Goal: Task Accomplishment & Management: Manage account settings

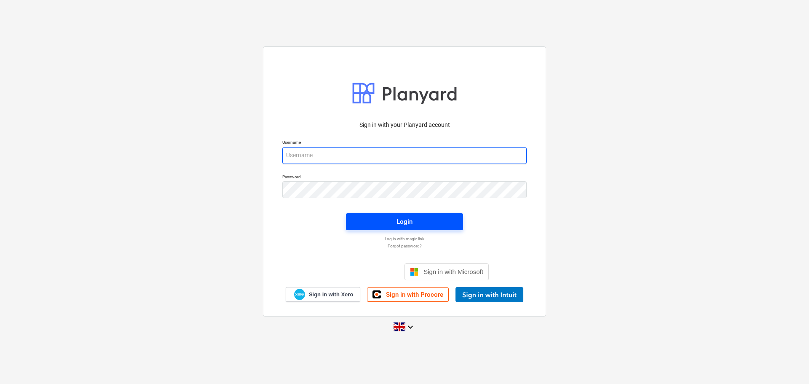
type input "[EMAIL_ADDRESS][DOMAIN_NAME]"
click at [387, 226] on span "Login" at bounding box center [404, 221] width 97 height 11
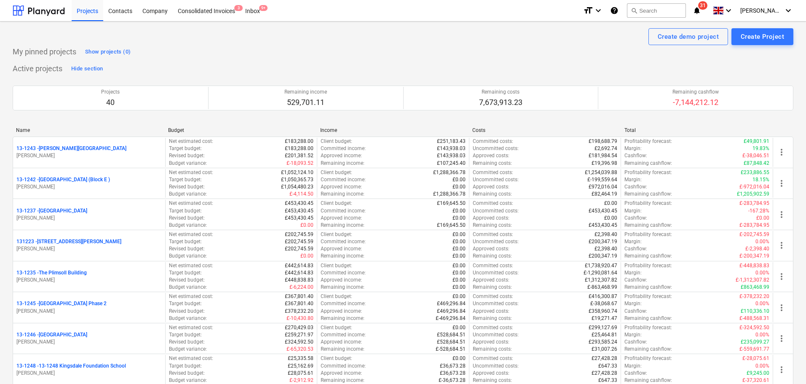
click at [701, 13] on icon "notifications" at bounding box center [697, 10] width 8 height 10
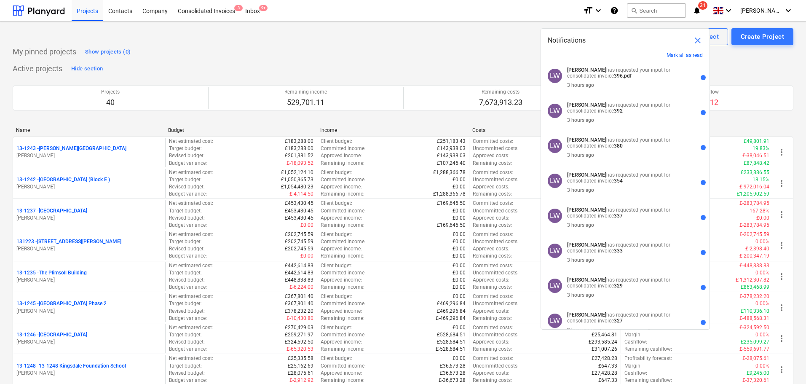
click at [475, 51] on div "My pinned projects Show projects (0)" at bounding box center [403, 51] width 781 height 13
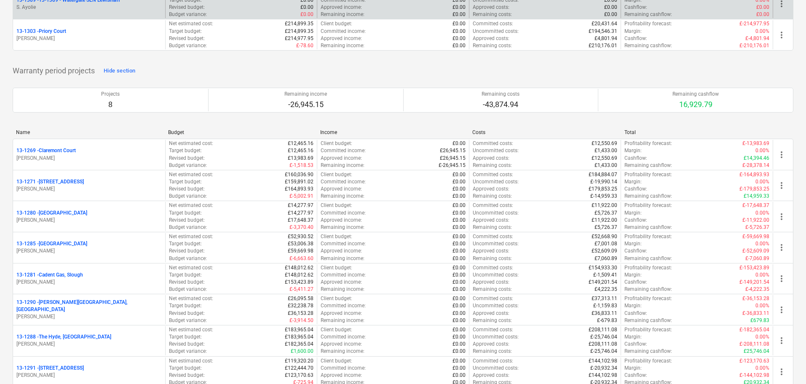
scroll to position [1223, 0]
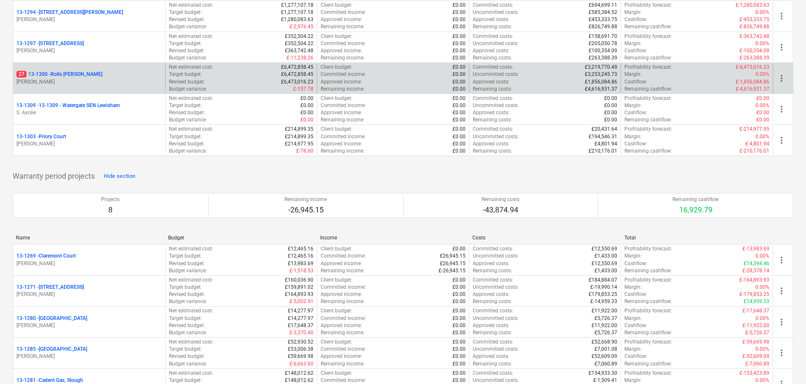
click at [107, 74] on div "27 13-1300 - Rolls [PERSON_NAME]" at bounding box center [88, 74] width 145 height 7
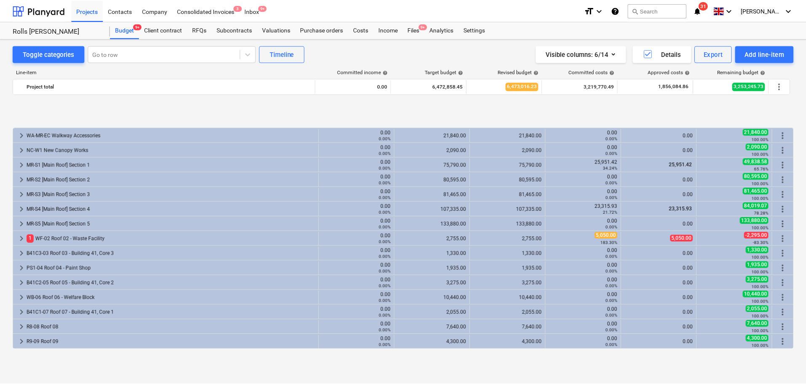
scroll to position [335, 0]
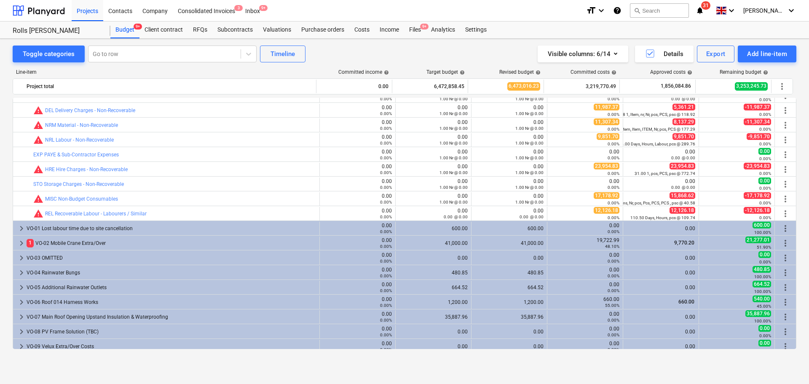
click at [358, 30] on div "Costs" at bounding box center [361, 29] width 25 height 17
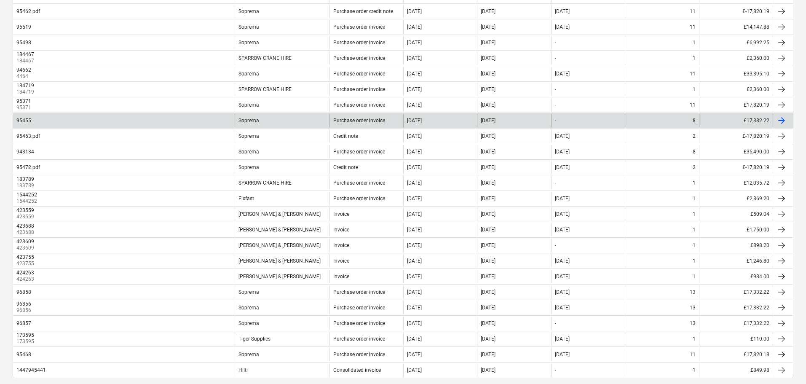
scroll to position [602, 0]
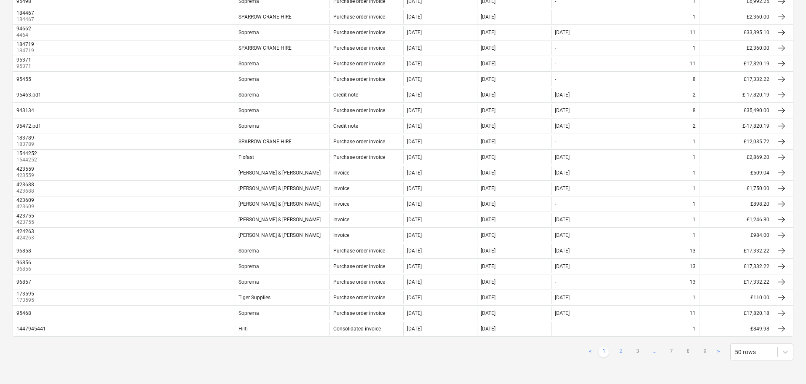
click at [620, 349] on link "2" at bounding box center [621, 352] width 10 height 10
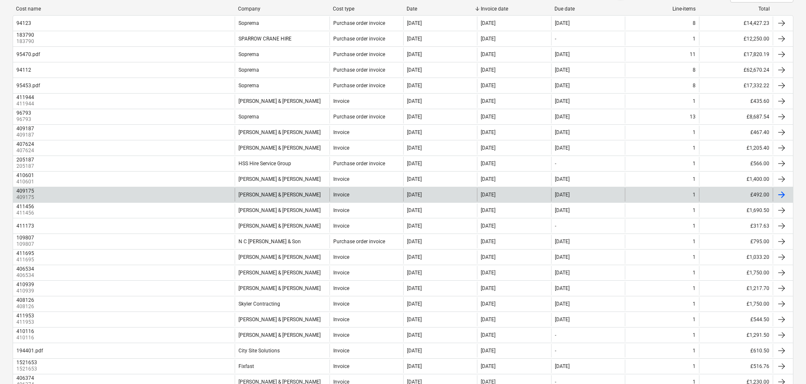
scroll to position [0, 0]
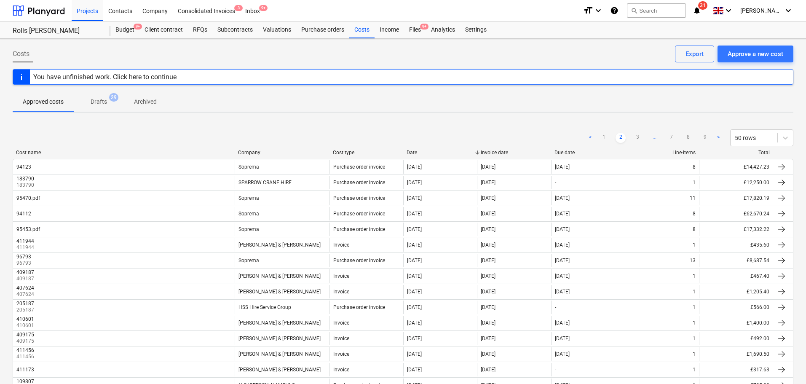
drag, startPoint x: 6, startPoint y: 50, endPoint x: 432, endPoint y: 404, distance: 553.8
click at [432, 384] on html "Projects Contacts Company Consolidated Invoices 3 Inbox 9+ format_size keyboard…" at bounding box center [403, 192] width 806 height 384
click at [209, 53] on div "Costs Approve a new cost Export" at bounding box center [403, 58] width 781 height 24
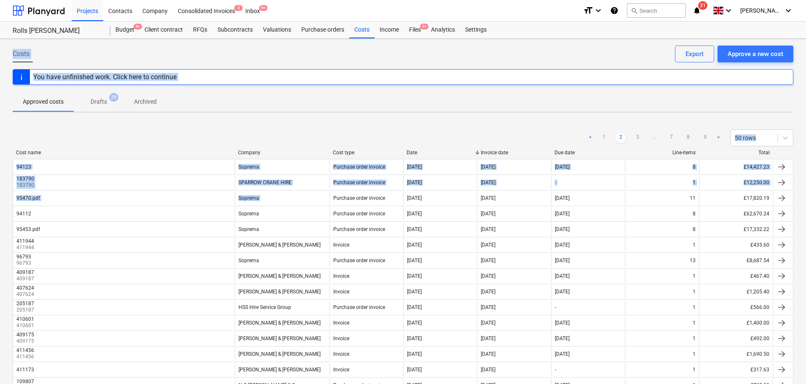
drag, startPoint x: 209, startPoint y: 53, endPoint x: 263, endPoint y: 122, distance: 88.0
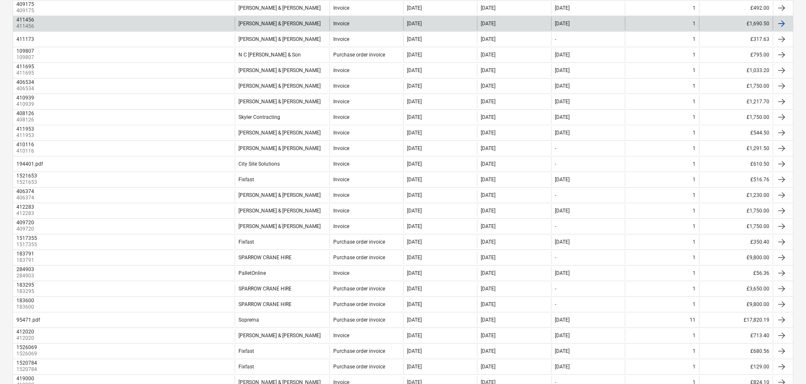
scroll to position [337, 0]
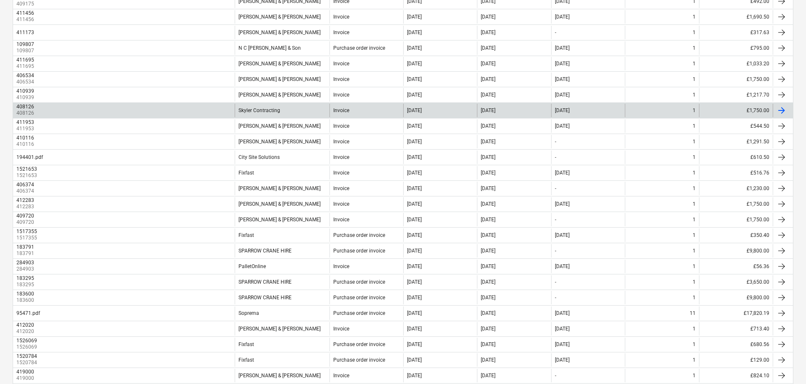
click at [293, 115] on div "Skyler Contracting" at bounding box center [282, 110] width 95 height 13
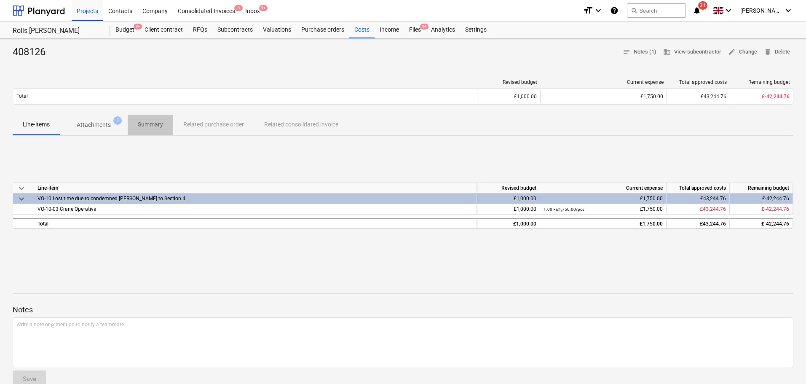
click at [155, 121] on p "Summary" at bounding box center [150, 124] width 25 height 9
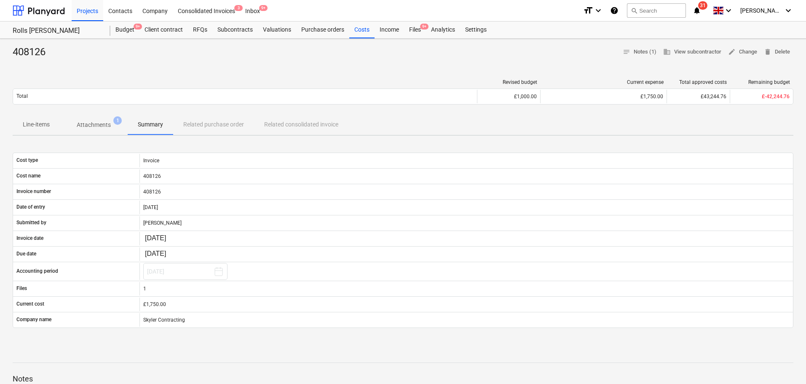
click at [21, 113] on div "Revised budget Current expense Total approved costs Remaining budget Total £1,0…" at bounding box center [403, 94] width 781 height 42
click at [84, 127] on p "Attachments" at bounding box center [94, 125] width 34 height 9
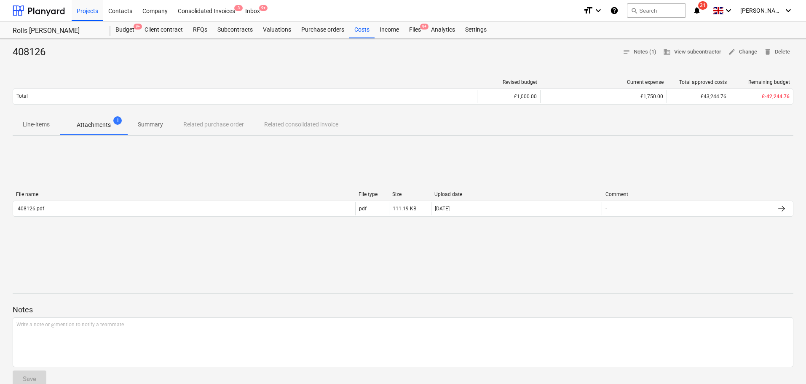
click at [132, 197] on div "File name" at bounding box center [184, 194] width 336 height 6
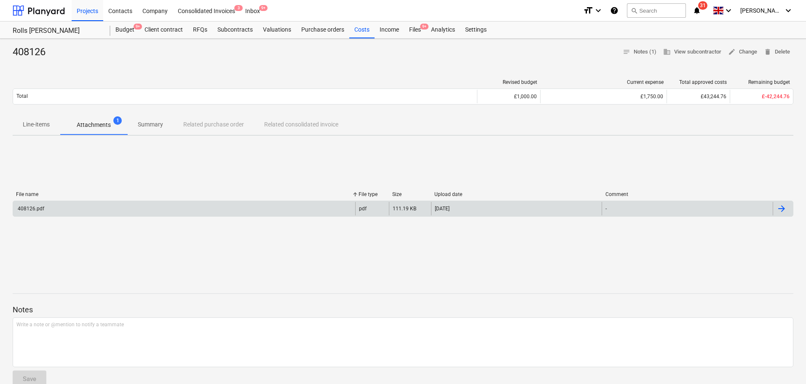
click at [134, 205] on div "408126.pdf" at bounding box center [184, 208] width 342 height 13
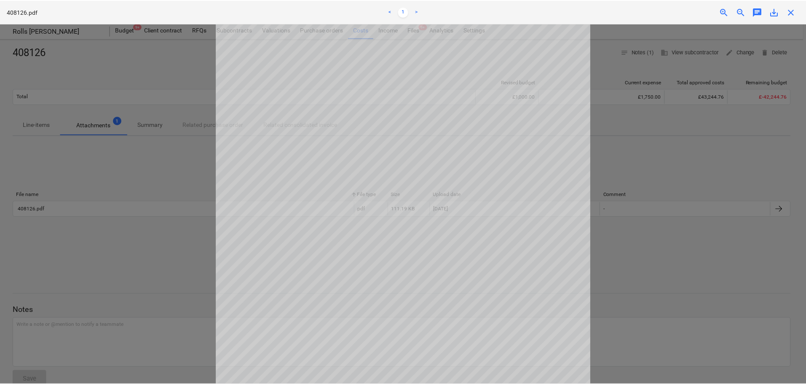
scroll to position [73, 0]
click at [796, 11] on span "close" at bounding box center [794, 12] width 10 height 10
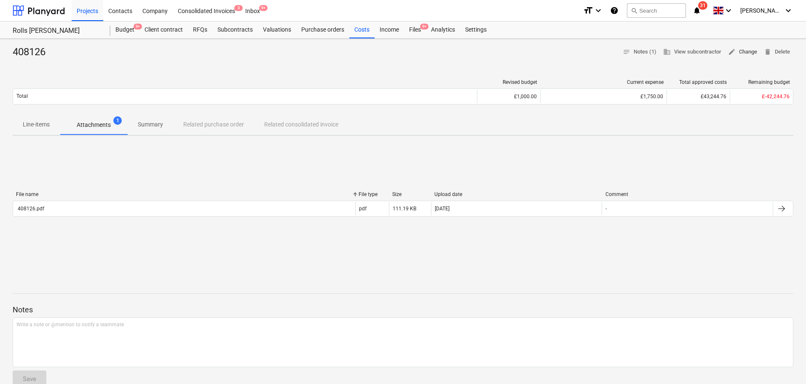
click at [732, 54] on span "edit" at bounding box center [732, 52] width 8 height 8
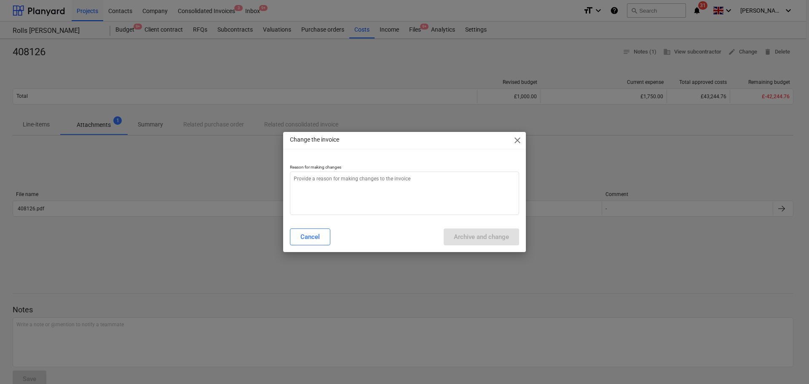
type textarea "x"
click at [471, 171] on p "Reason for making changes" at bounding box center [404, 167] width 229 height 7
click at [469, 177] on textarea at bounding box center [404, 193] width 229 height 43
type textarea "1"
type textarea "x"
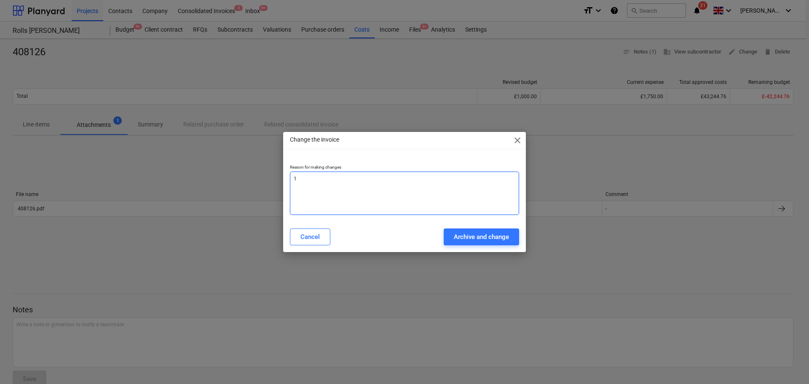
type textarea "1"
click at [475, 228] on div "Cancel Archive and change" at bounding box center [404, 237] width 239 height 24
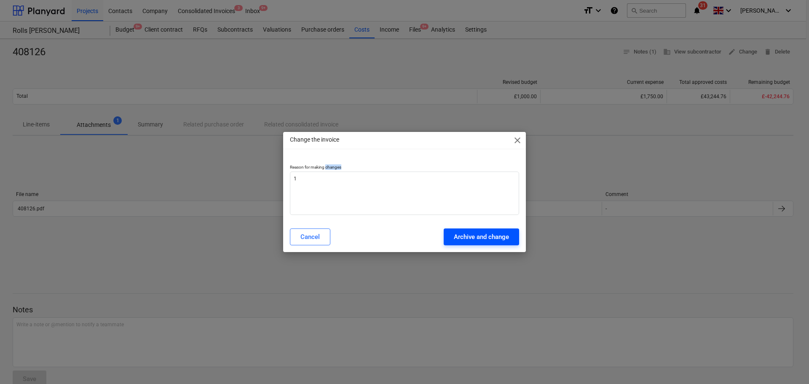
click at [475, 228] on div "Cancel Archive and change" at bounding box center [404, 237] width 239 height 24
click at [474, 228] on button "Archive and change" at bounding box center [481, 236] width 75 height 17
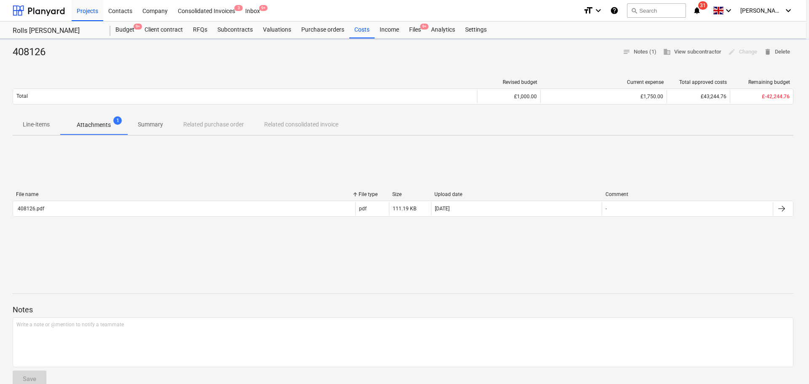
type textarea "x"
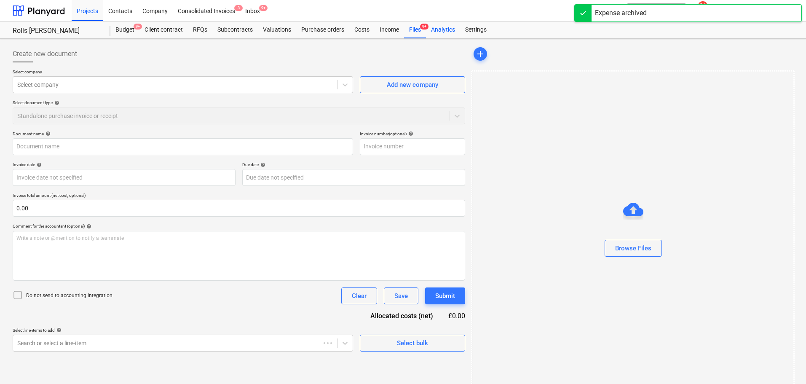
type input "408126"
type input "[DATE]"
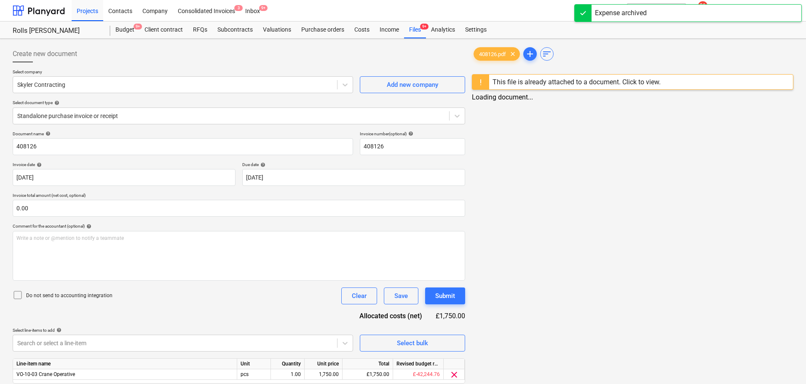
click at [212, 63] on div at bounding box center [239, 65] width 453 height 7
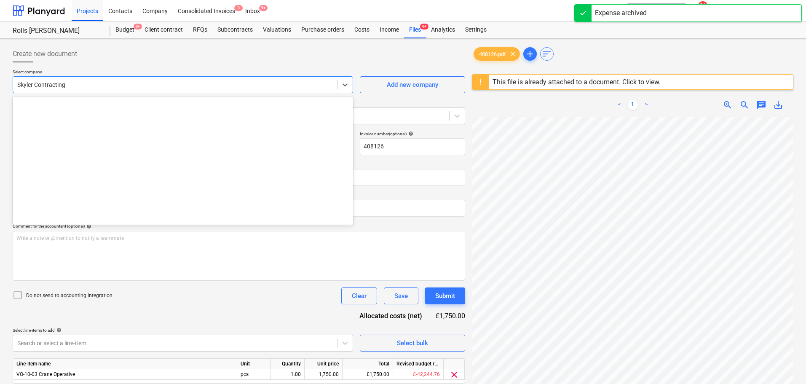
click at [198, 86] on div at bounding box center [175, 85] width 316 height 8
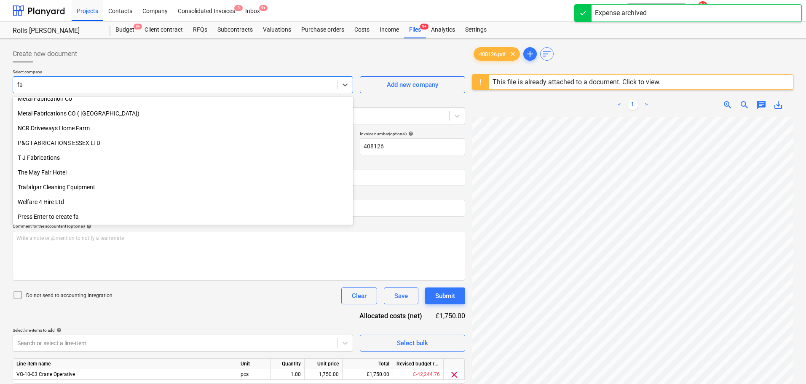
scroll to position [272, 0]
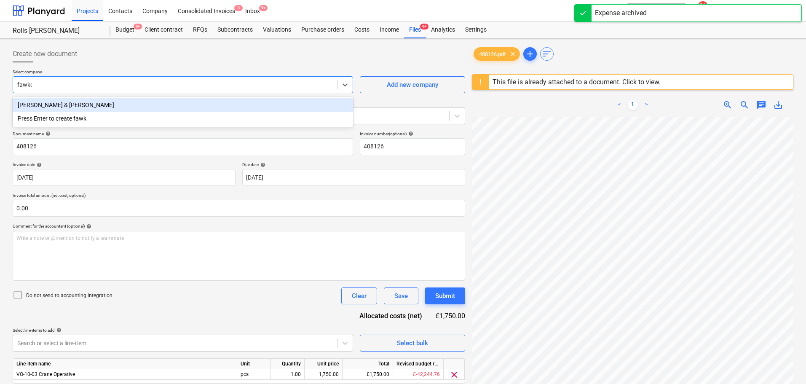
type input "[PERSON_NAME]"
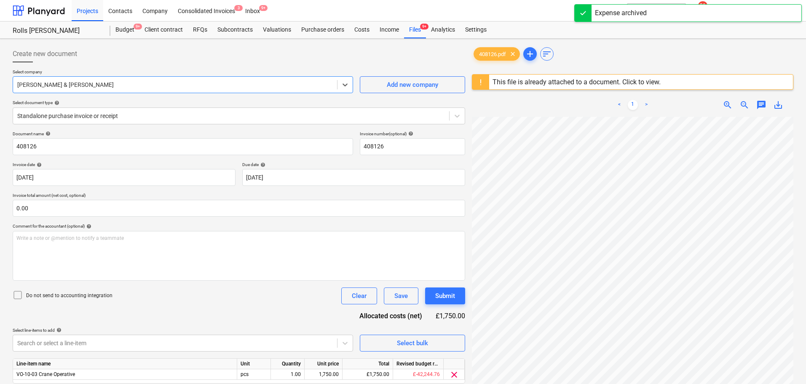
click at [69, 290] on div "Do not send to accounting integration" at bounding box center [63, 296] width 100 height 12
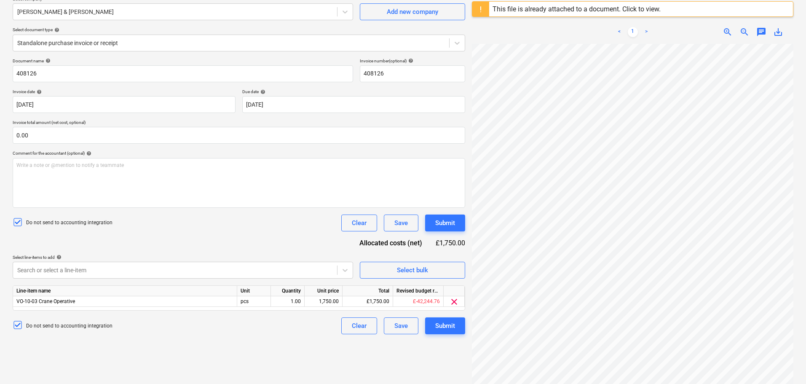
scroll to position [100, 0]
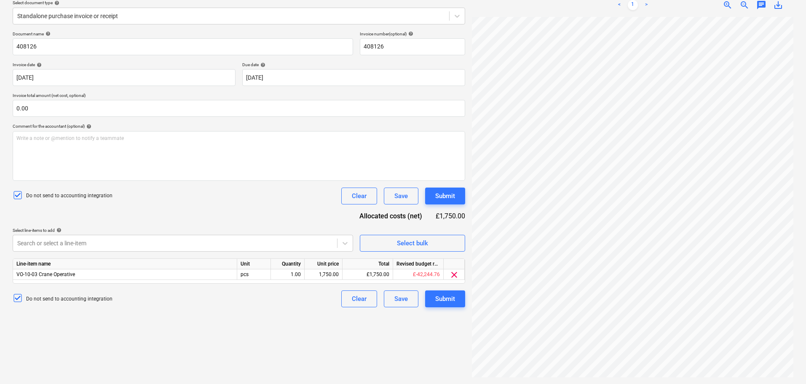
click at [284, 203] on div "Do not send to accounting integration Clear Save Submit" at bounding box center [239, 196] width 453 height 17
click at [279, 216] on div "Document name help 408126 Invoice number (optional) help 408126 Invoice date he…" at bounding box center [239, 169] width 453 height 276
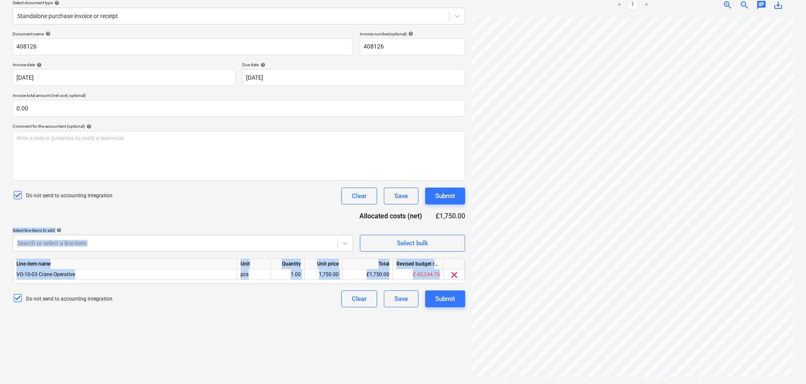
drag, startPoint x: 295, startPoint y: 224, endPoint x: 301, endPoint y: 307, distance: 83.3
click at [301, 307] on div "Document name help 408126 Invoice number (optional) help 408126 Invoice date he…" at bounding box center [239, 169] width 453 height 276
click at [301, 307] on div "Do not send to accounting integration Clear Save Submit" at bounding box center [239, 298] width 453 height 17
drag, startPoint x: 301, startPoint y: 317, endPoint x: 296, endPoint y: 222, distance: 95.0
click at [296, 223] on div "Create new document Select company [PERSON_NAME] & [PERSON_NAME] Add new compan…" at bounding box center [238, 161] width 459 height 438
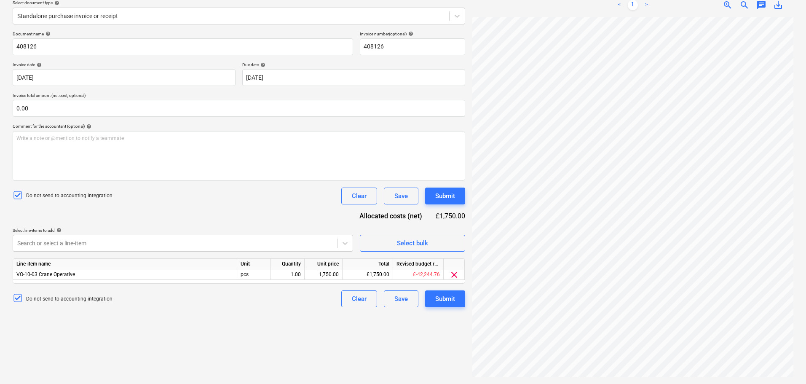
click at [296, 221] on div "Document name help 408126 Invoice number (optional) help 408126 Invoice date he…" at bounding box center [239, 169] width 453 height 276
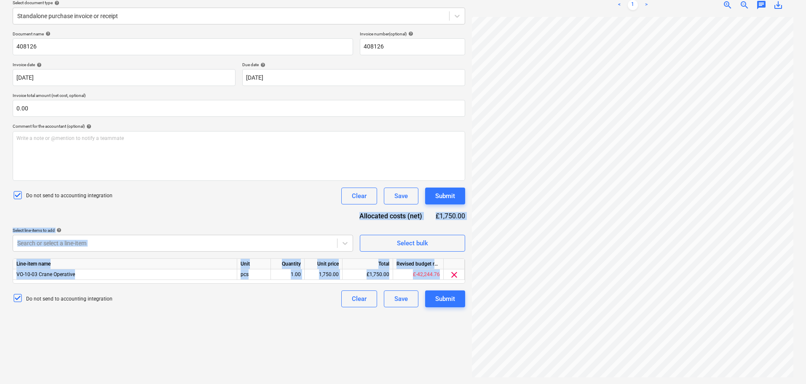
drag, startPoint x: 297, startPoint y: 211, endPoint x: 296, endPoint y: 320, distance: 109.2
click at [296, 320] on div "Create new document Select company [PERSON_NAME] & [PERSON_NAME] Add new compan…" at bounding box center [238, 161] width 459 height 438
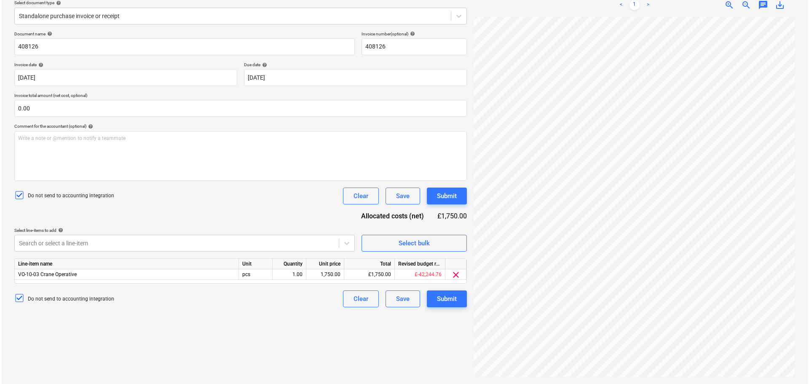
scroll to position [57, 59]
click at [264, 272] on div "pcs" at bounding box center [254, 274] width 34 height 11
type input "days"
type input "350"
click at [257, 183] on div "Document name help 408126 Invoice number (optional) help 408126 Invoice date he…" at bounding box center [239, 169] width 453 height 276
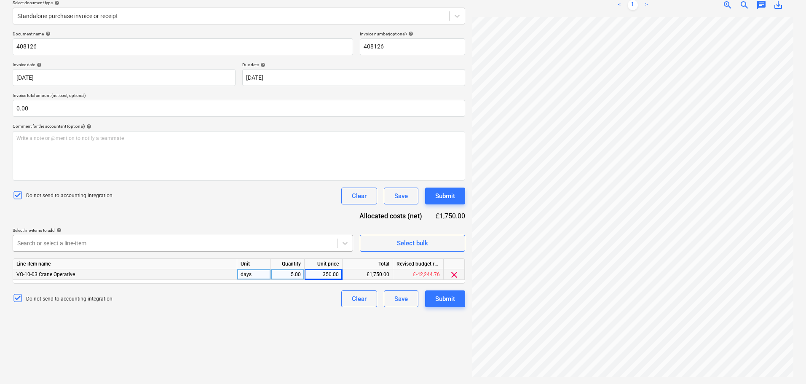
click at [266, 243] on div at bounding box center [175, 243] width 316 height 8
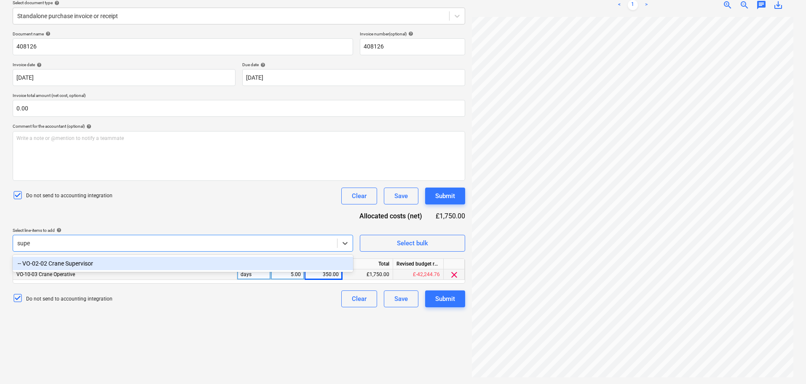
type input "super"
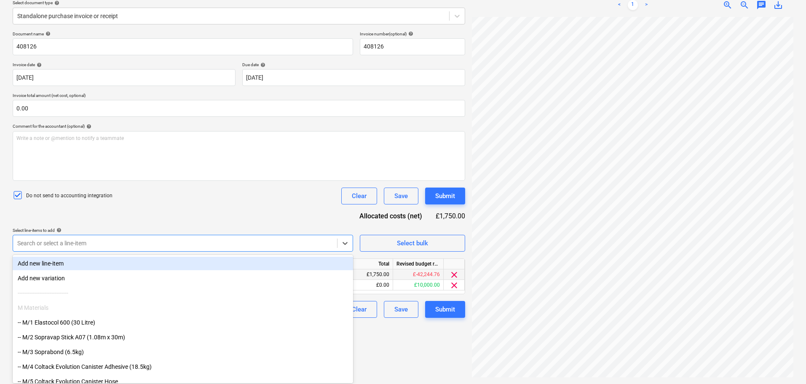
click at [270, 193] on div "Do not send to accounting integration Clear Save Submit" at bounding box center [239, 196] width 453 height 17
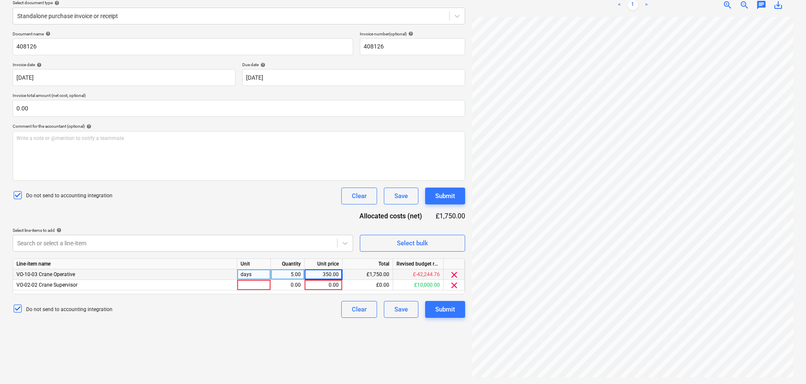
click at [260, 202] on div "Do not send to accounting integration Clear Save Submit" at bounding box center [239, 196] width 453 height 17
click at [452, 277] on span "clear" at bounding box center [454, 275] width 10 height 10
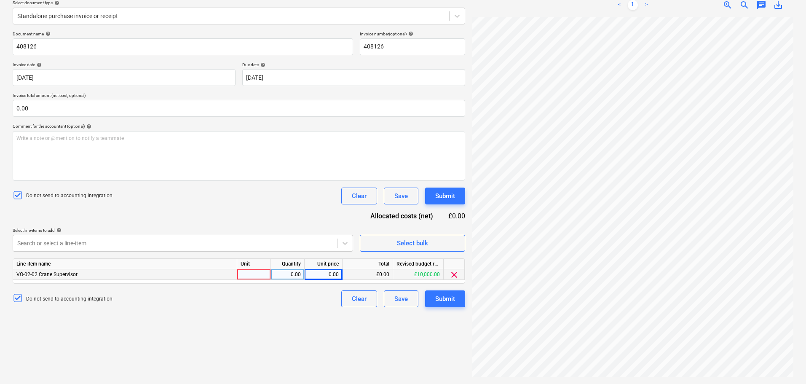
click at [452, 277] on span "clear" at bounding box center [454, 275] width 10 height 10
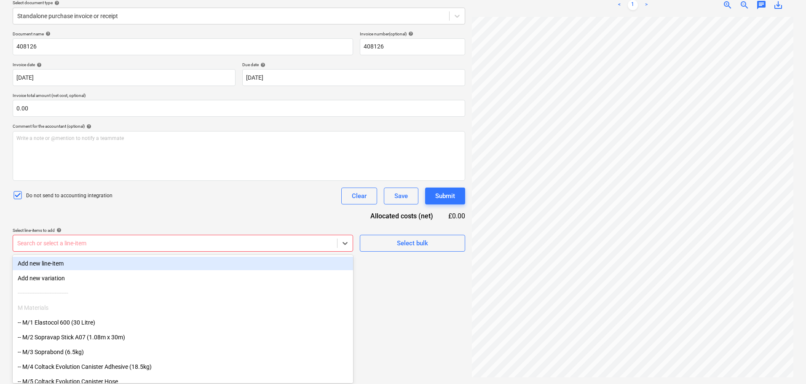
click at [275, 246] on div at bounding box center [175, 243] width 316 height 8
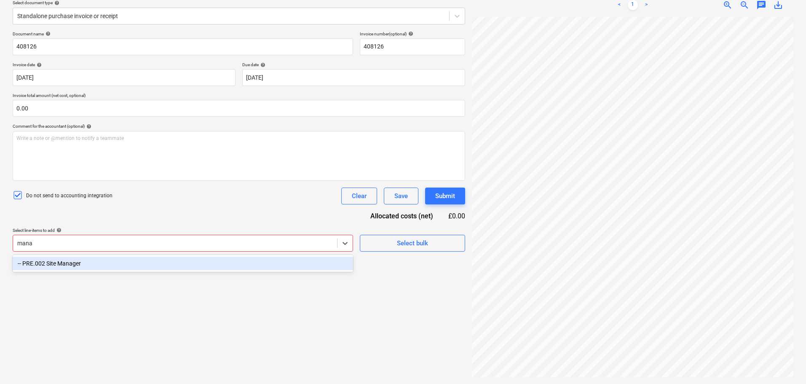
type input "manag"
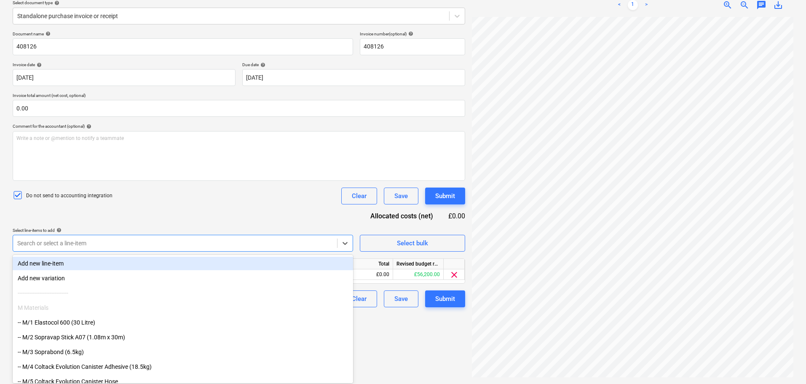
click at [289, 221] on div "Document name help 408126 Invoice number (optional) help 408126 Invoice date he…" at bounding box center [239, 169] width 453 height 276
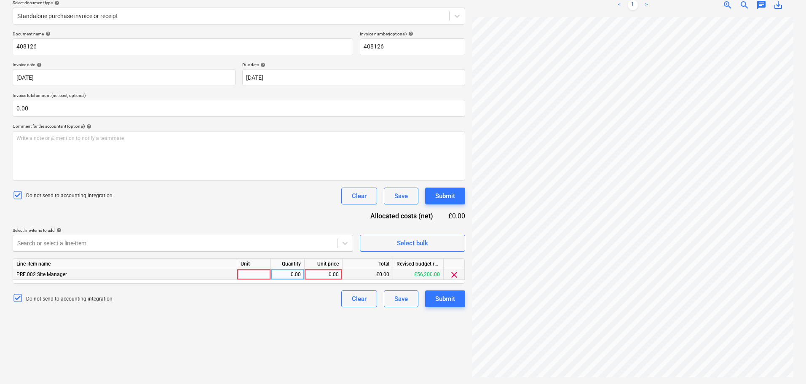
click at [259, 274] on div at bounding box center [254, 274] width 34 height 11
type input "days"
type input "350"
click at [292, 214] on div "Document name help 408126 Invoice number (optional) help 408126 Invoice date he…" at bounding box center [239, 169] width 453 height 276
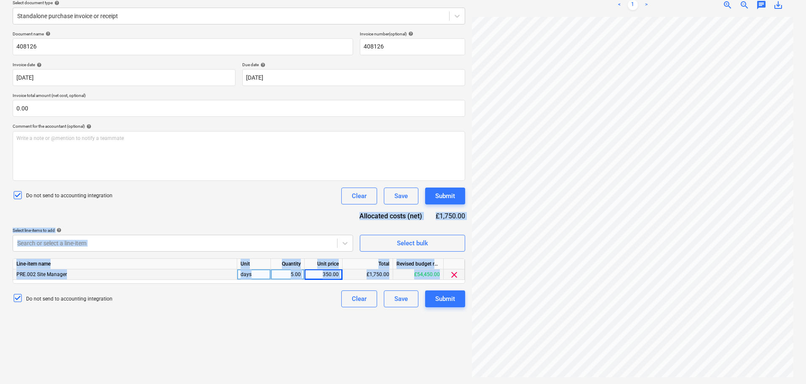
drag, startPoint x: 299, startPoint y: 206, endPoint x: 277, endPoint y: 299, distance: 95.8
click at [278, 325] on div "Create new document Select company [PERSON_NAME] & [PERSON_NAME] Add new compan…" at bounding box center [238, 161] width 459 height 438
click at [272, 218] on div "Document name help 408126 Invoice number (optional) help 408126 Invoice date he…" at bounding box center [239, 169] width 453 height 276
drag, startPoint x: 277, startPoint y: 201, endPoint x: 258, endPoint y: 401, distance: 201.1
click at [258, 284] on html "Projects Contacts Company Consolidated Invoices 3 Inbox 9+ format_size keyboard…" at bounding box center [403, 92] width 806 height 384
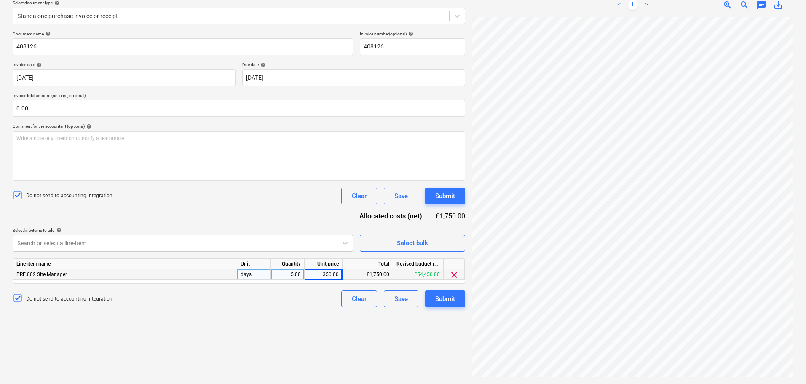
click at [249, 204] on div "Do not send to accounting integration Clear Save Submit" at bounding box center [239, 196] width 453 height 17
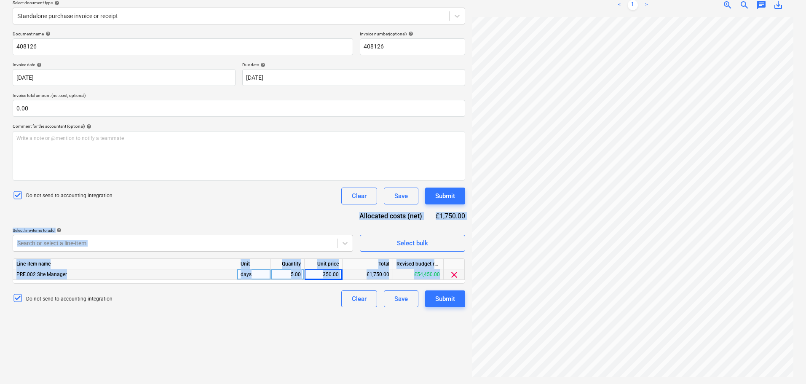
drag, startPoint x: 256, startPoint y: 200, endPoint x: 258, endPoint y: 379, distance: 178.7
click at [254, 370] on div "Create new document Select company [PERSON_NAME] & [PERSON_NAME] Add new compan…" at bounding box center [238, 161] width 459 height 438
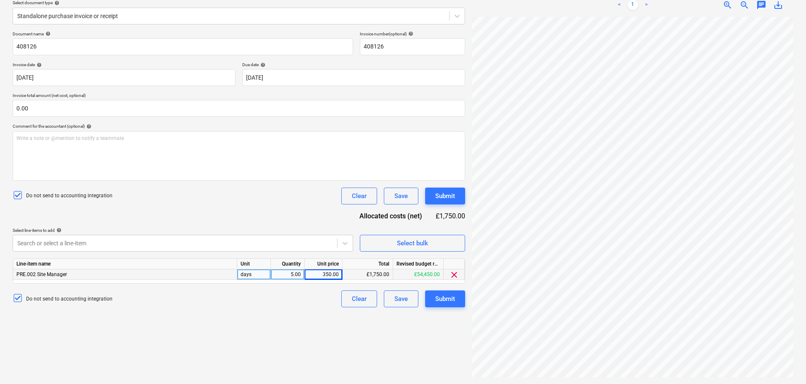
click at [276, 214] on div "Document name help 408126 Invoice number (optional) help 408126 Invoice date he…" at bounding box center [239, 169] width 453 height 276
click at [460, 197] on button "Submit" at bounding box center [445, 196] width 40 height 17
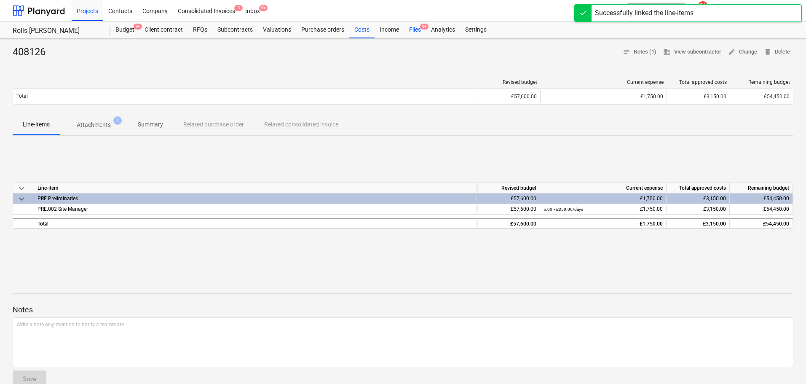
click at [414, 27] on div "Files 9+" at bounding box center [415, 29] width 22 height 17
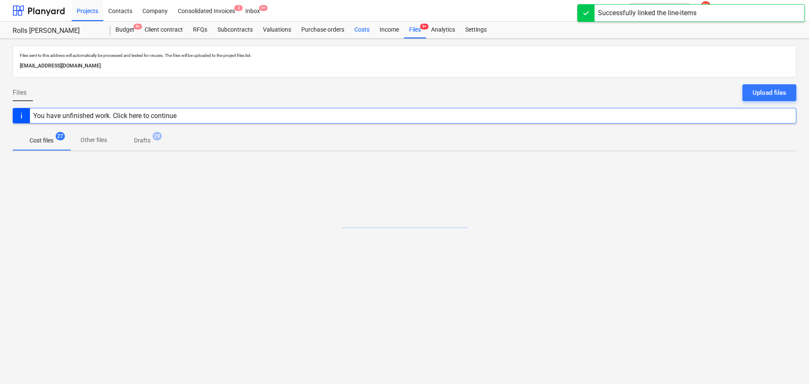
click at [360, 32] on div "Costs" at bounding box center [361, 29] width 25 height 17
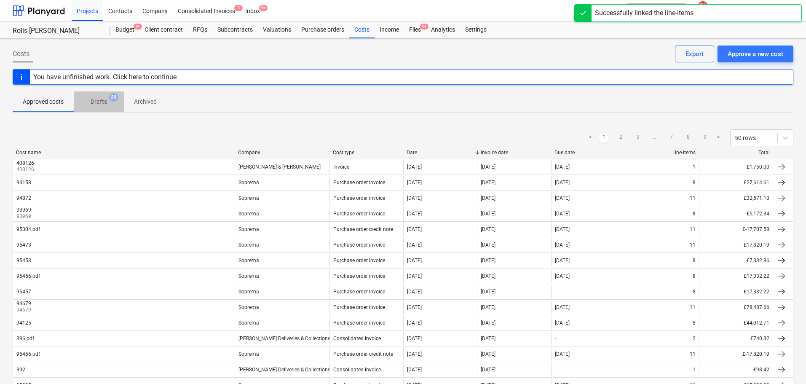
click at [102, 100] on p "Drafts" at bounding box center [99, 101] width 16 height 9
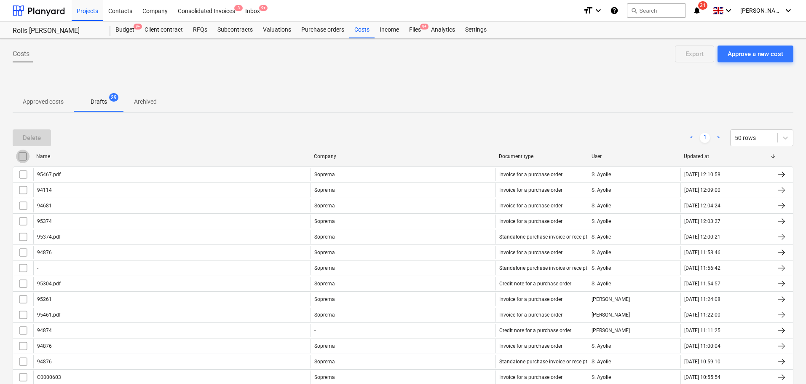
click at [26, 152] on input "checkbox" at bounding box center [22, 156] width 13 height 13
click at [34, 145] on button "Delete" at bounding box center [32, 137] width 38 height 17
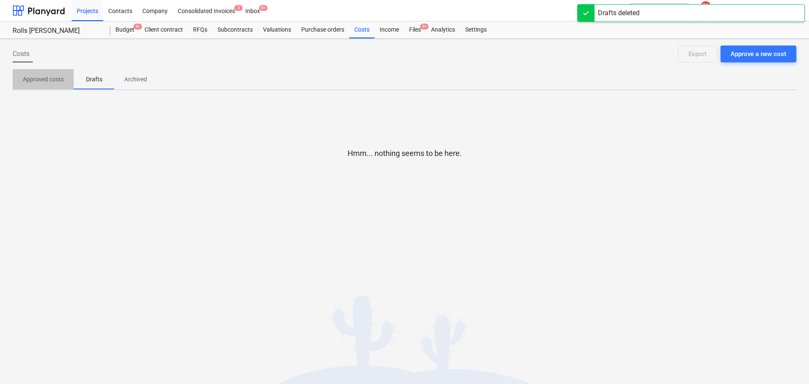
click at [51, 84] on span "Approved costs" at bounding box center [43, 80] width 61 height 14
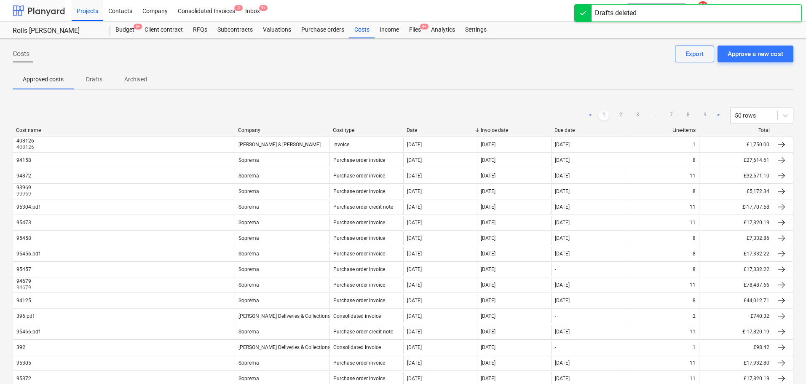
click at [45, 12] on div at bounding box center [39, 10] width 52 height 21
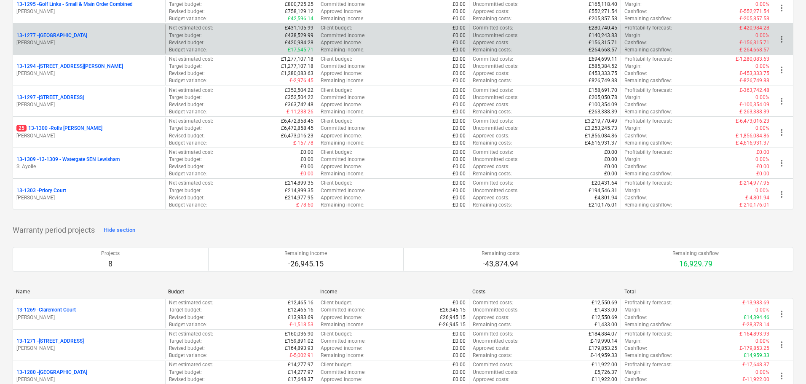
scroll to position [1180, 0]
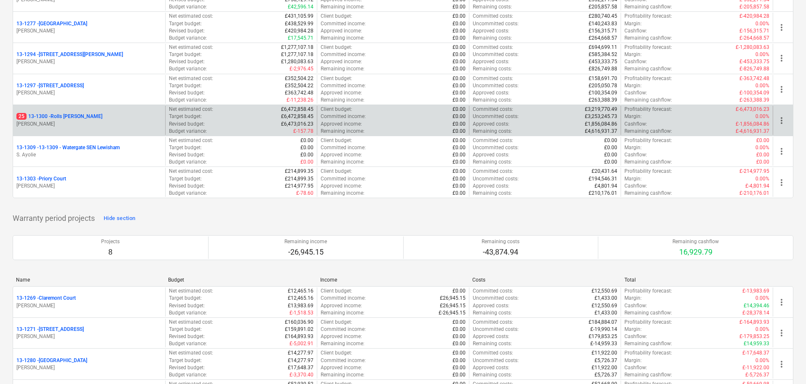
click at [98, 121] on p "[PERSON_NAME]" at bounding box center [88, 124] width 145 height 7
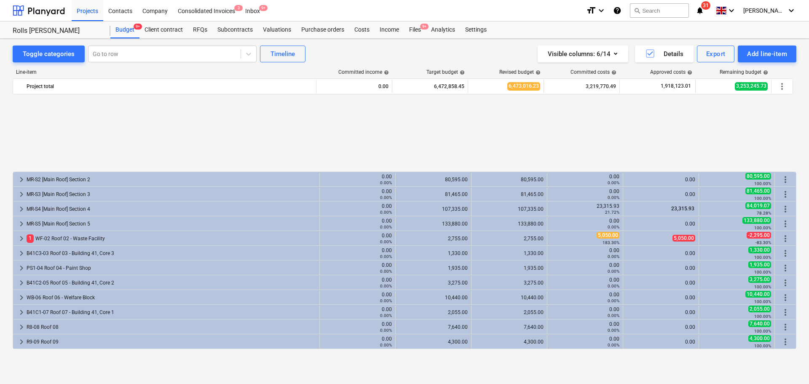
scroll to position [383, 0]
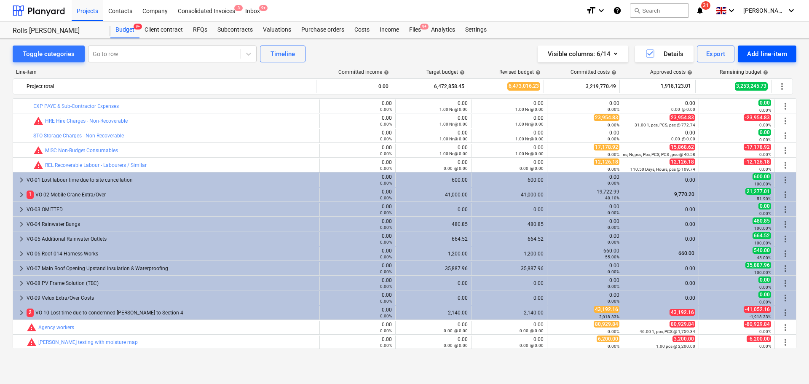
click at [781, 49] on div "Add line-item" at bounding box center [767, 53] width 40 height 11
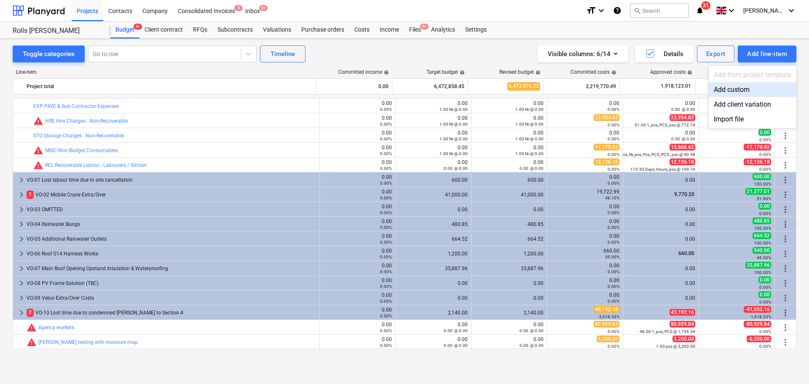
click at [720, 92] on div "Add custom" at bounding box center [753, 89] width 88 height 15
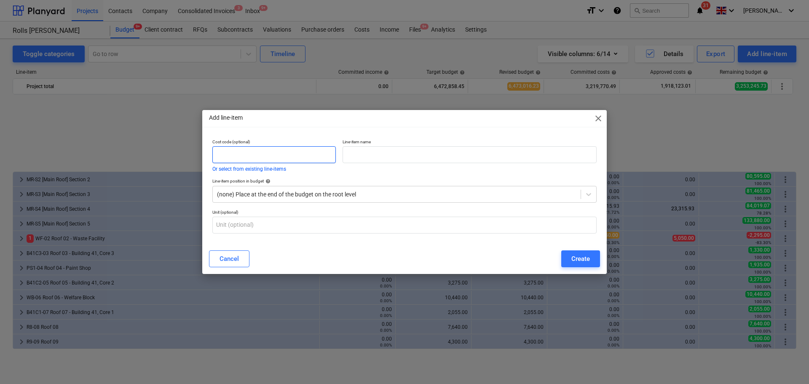
scroll to position [383, 0]
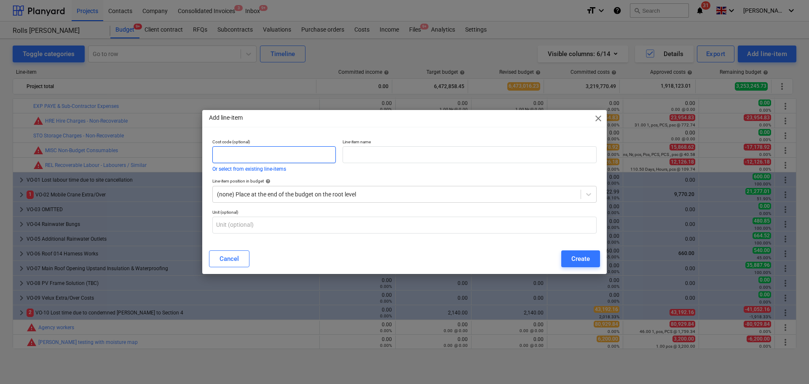
drag, startPoint x: 233, startPoint y: 150, endPoint x: 239, endPoint y: 150, distance: 5.9
click at [232, 150] on input "text" at bounding box center [274, 154] width 124 height 17
type input "VO-13"
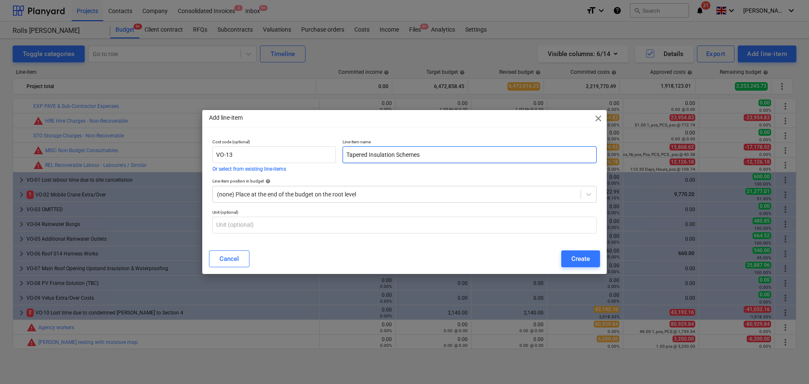
click at [449, 156] on input "Tapered Insulation Schemes" at bounding box center [470, 154] width 254 height 17
click at [369, 217] on input "text" at bounding box center [404, 225] width 384 height 17
click at [390, 124] on div "Add line-item close" at bounding box center [404, 118] width 405 height 17
click at [440, 157] on input "Tapered Insulation Schemes" at bounding box center [470, 154] width 254 height 17
type input "Tapered Insulation Schemes - Full Additional Costs"
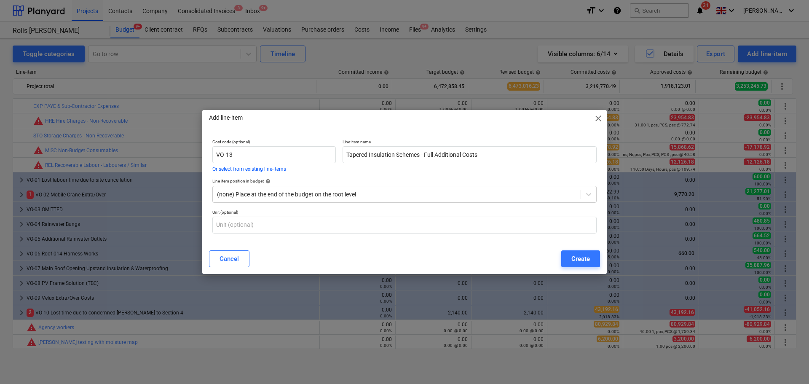
click at [573, 255] on div "Create" at bounding box center [581, 258] width 19 height 11
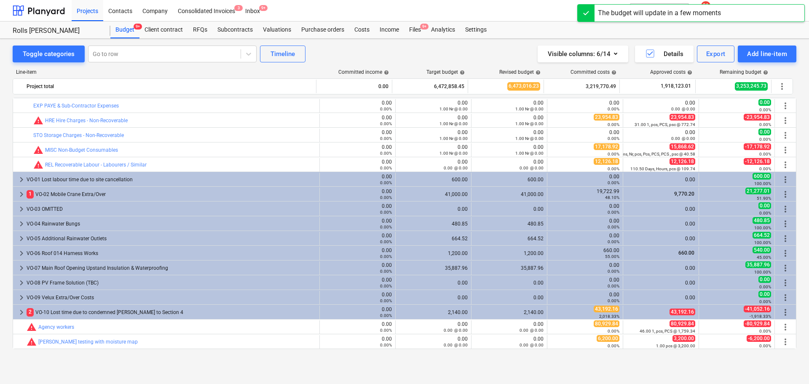
scroll to position [398, 0]
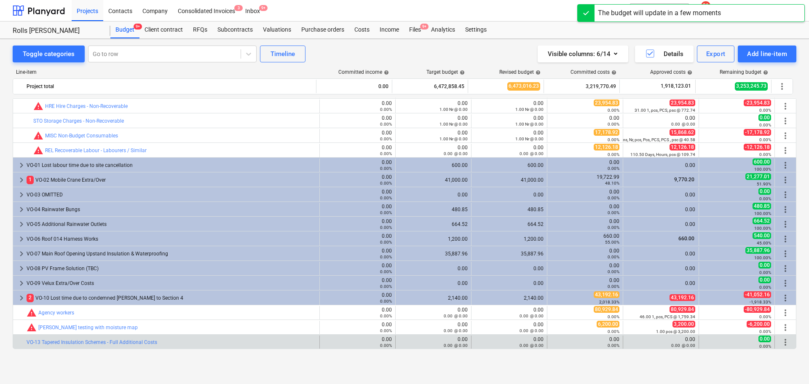
click at [781, 342] on span "more_vert" at bounding box center [786, 342] width 10 height 10
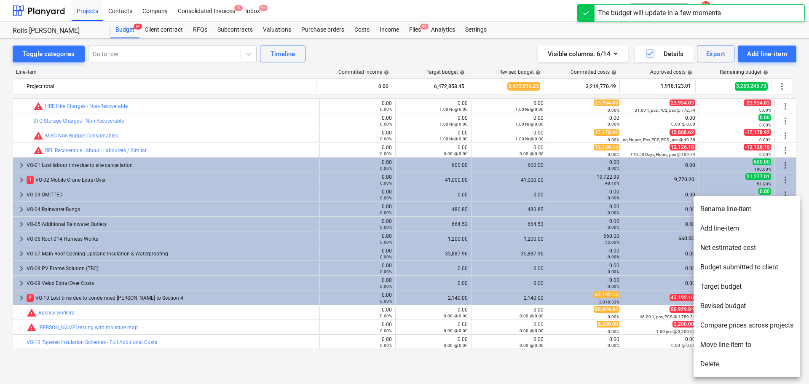
click at [718, 230] on li "Add line-item" at bounding box center [747, 228] width 107 height 19
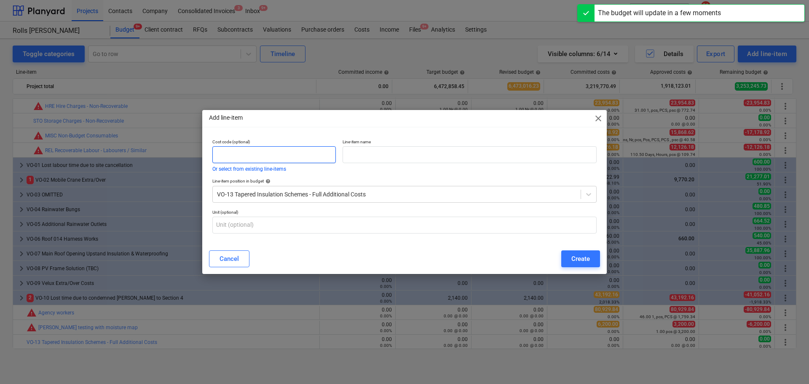
click at [267, 152] on input "text" at bounding box center [274, 154] width 124 height 17
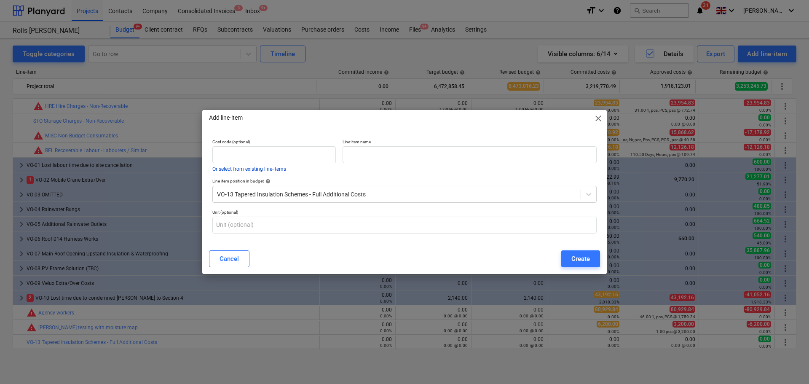
click at [274, 168] on button "Or select from existing line-items" at bounding box center [249, 169] width 74 height 5
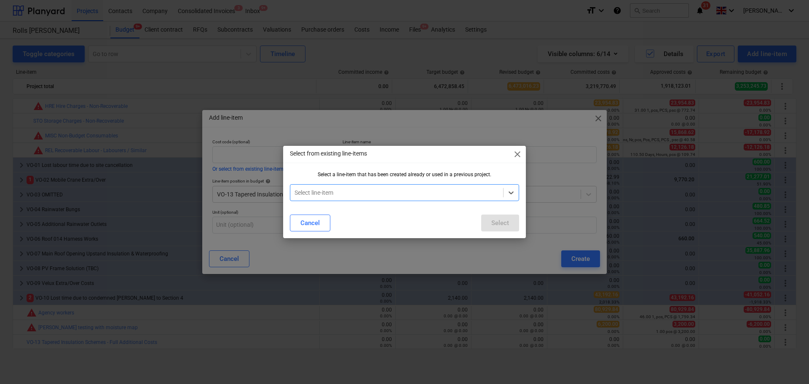
click at [284, 154] on div "Select from existing line-items close" at bounding box center [404, 154] width 243 height 17
click at [319, 224] on div "Cancel" at bounding box center [310, 223] width 19 height 11
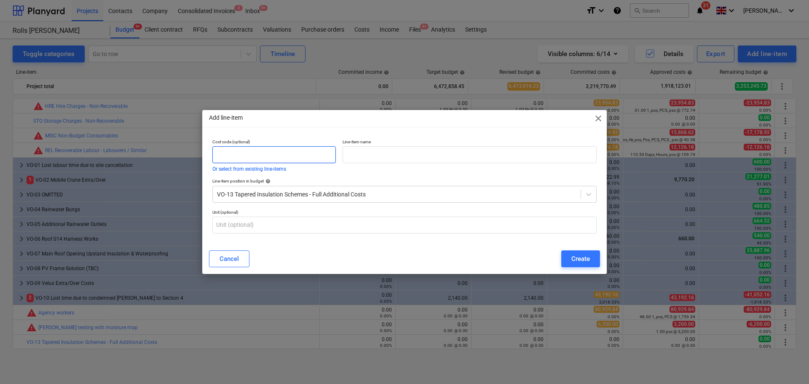
click at [293, 160] on input "text" at bounding box center [274, 154] width 124 height 17
type input "VO-13-01"
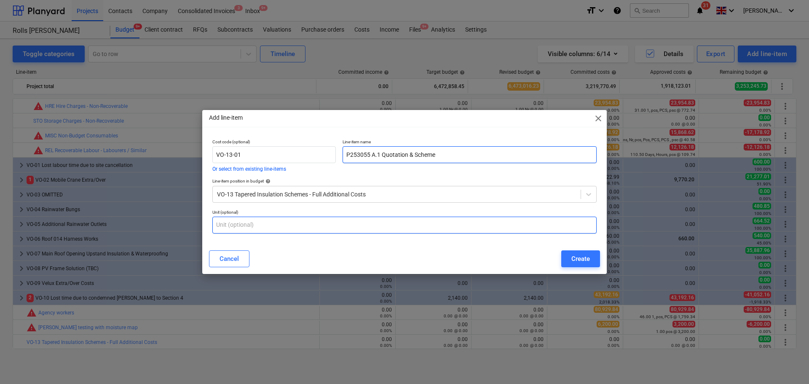
type input "P253055 A.1 Quotation & Scheme"
click at [279, 226] on input "text" at bounding box center [404, 225] width 384 height 17
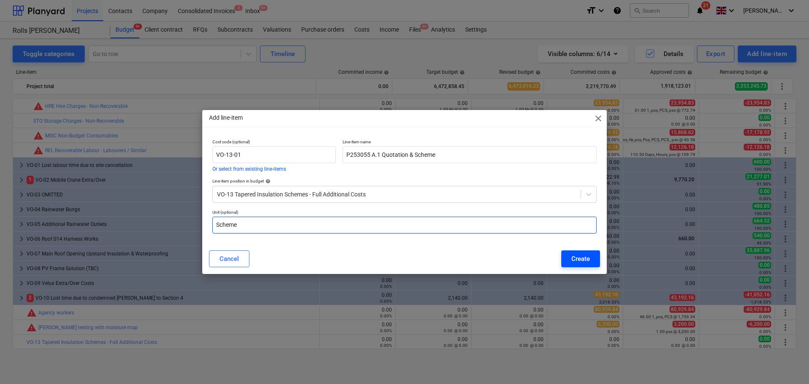
type input "Scheme"
click at [583, 255] on div "Create" at bounding box center [581, 258] width 19 height 11
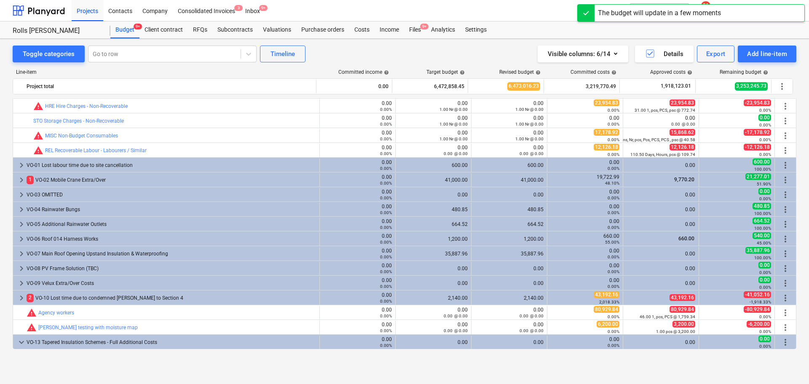
scroll to position [413, 0]
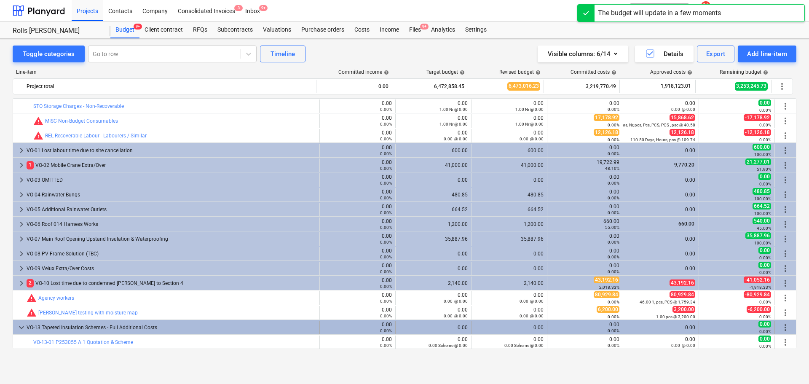
click at [782, 329] on span "more_vert" at bounding box center [786, 327] width 10 height 10
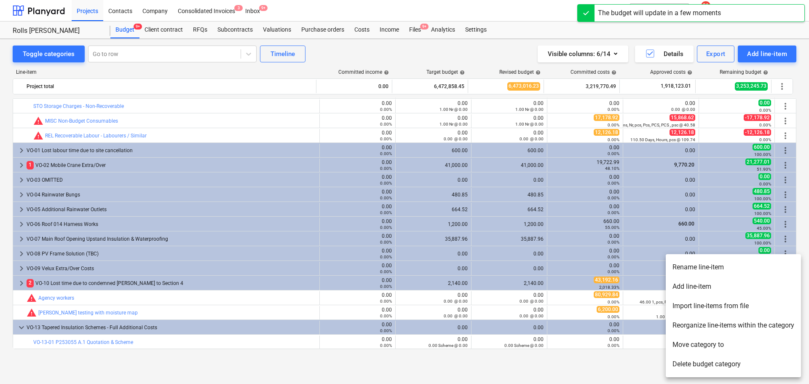
click at [748, 289] on li "Add line-item" at bounding box center [733, 286] width 135 height 19
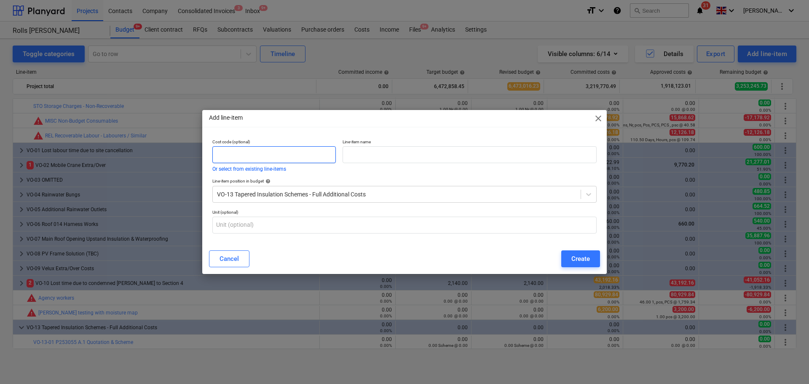
click at [298, 153] on input "text" at bounding box center [274, 154] width 124 height 17
type input "VO-13-02"
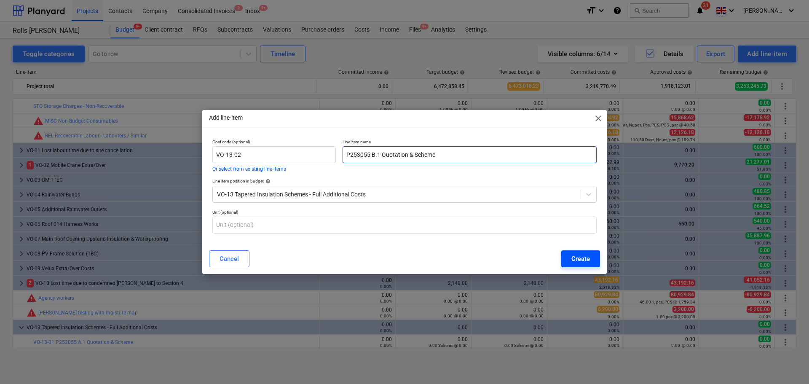
type input "P253055 B.1 Quotation & Scheme"
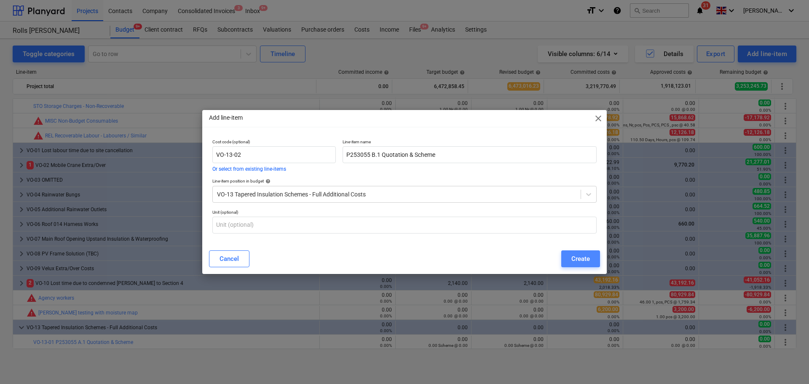
click at [584, 263] on div "Create" at bounding box center [581, 258] width 19 height 11
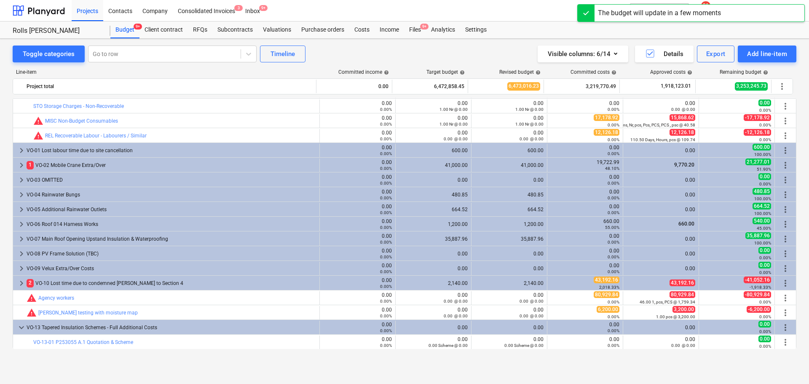
scroll to position [427, 0]
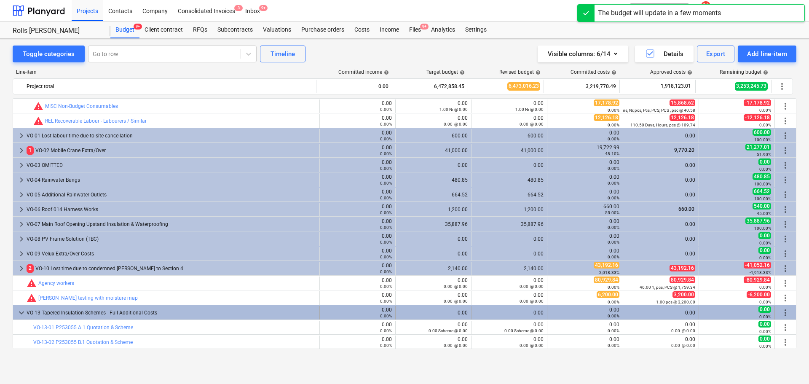
click at [785, 315] on span "more_vert" at bounding box center [786, 313] width 10 height 10
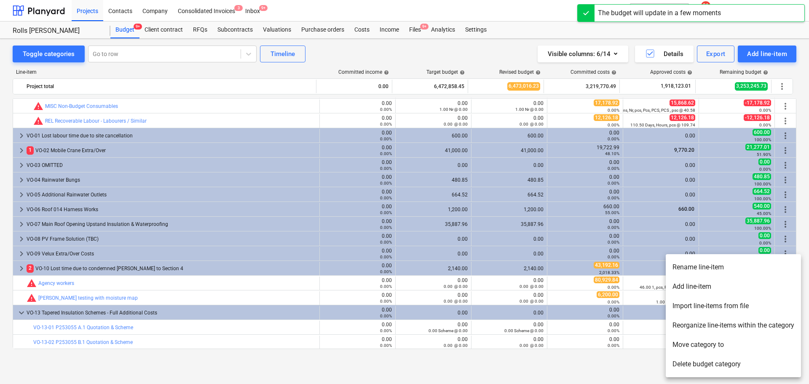
click at [704, 290] on li "Add line-item" at bounding box center [733, 286] width 135 height 19
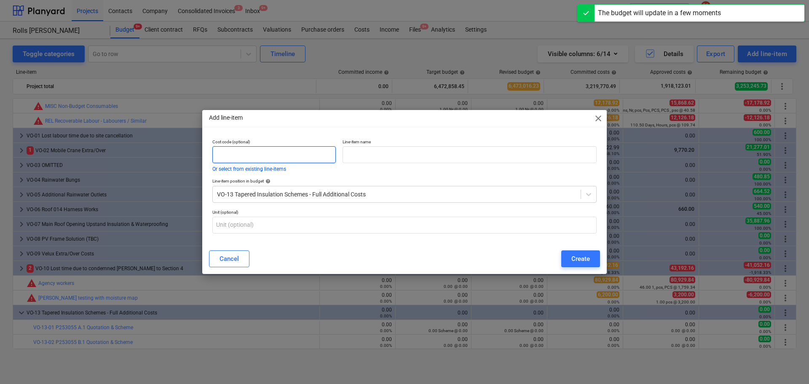
click at [298, 150] on input "text" at bounding box center [274, 154] width 124 height 17
type input "VO-13-03"
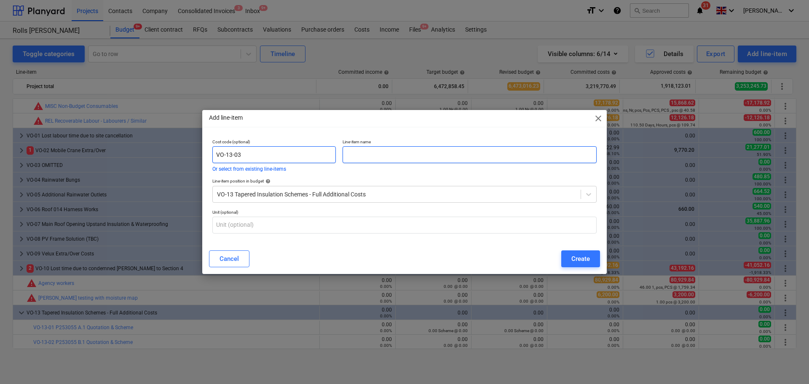
type input "S"
type input "P253055 C.1 Quotation & Scheme (DO NOT ORDER YET!!!!!)"
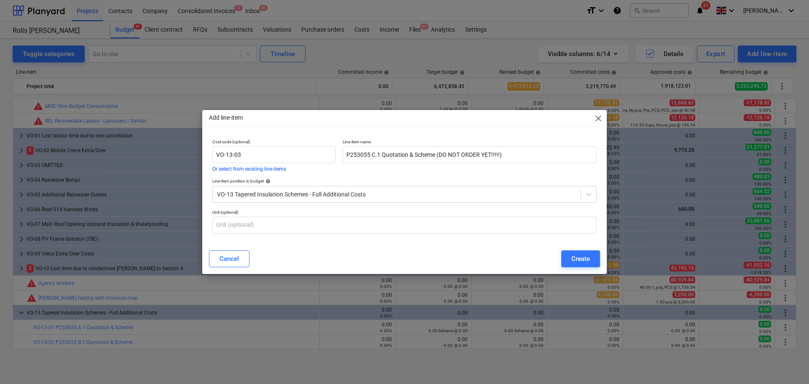
click at [316, 136] on div "Cost code (optional) VO-13-03 Or select from existing line-items" at bounding box center [274, 155] width 130 height 39
click at [301, 223] on input "text" at bounding box center [404, 225] width 384 height 17
type input "Scheme"
click at [576, 258] on div "Create" at bounding box center [581, 258] width 19 height 11
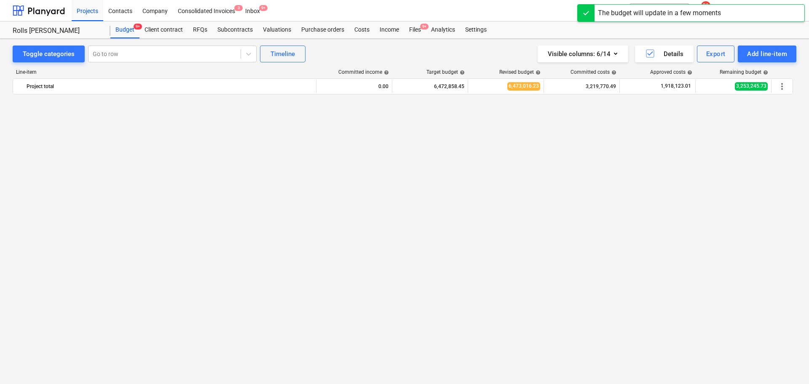
scroll to position [442, 0]
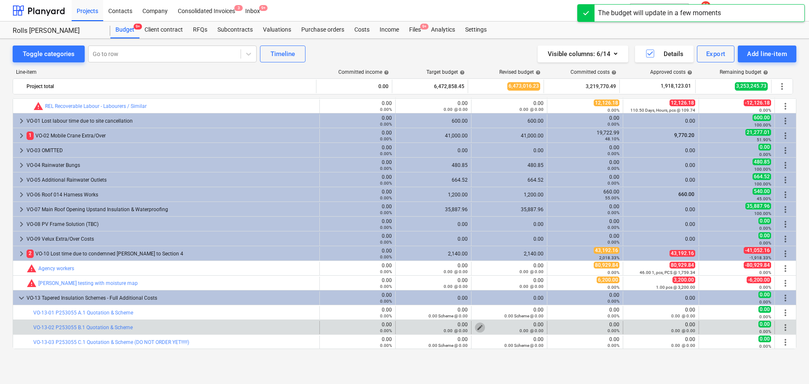
click at [477, 327] on span "edit" at bounding box center [480, 327] width 7 height 7
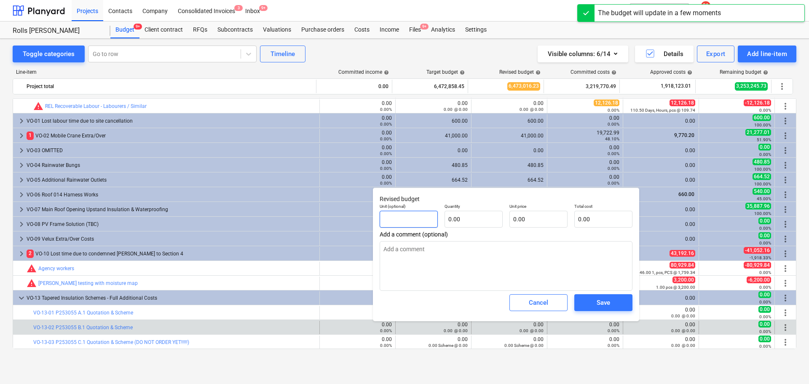
click at [424, 223] on input "text" at bounding box center [409, 219] width 58 height 17
type textarea "x"
type input "S"
type textarea "x"
type input "Sc"
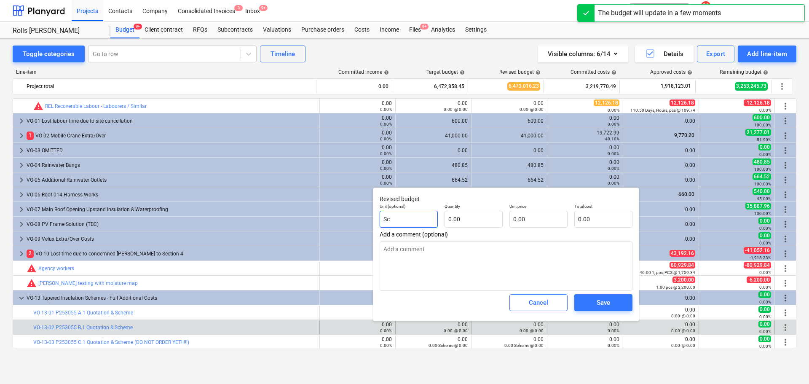
type textarea "x"
type input "Sch"
type textarea "x"
type input "Sche"
type textarea "x"
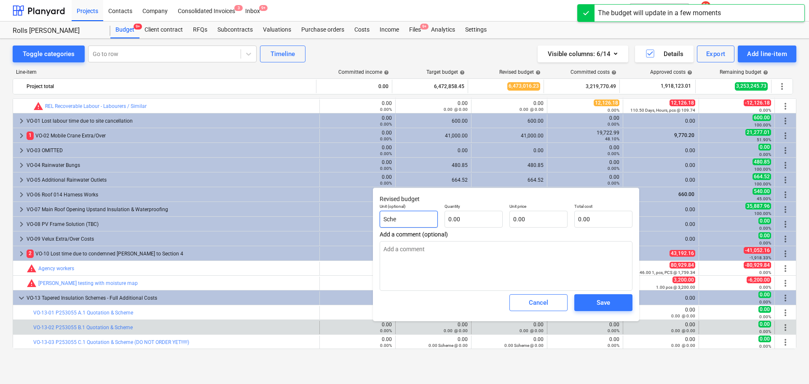
type input "Schem"
type textarea "x"
type input "Scheme"
click at [599, 301] on div "Save" at bounding box center [603, 302] width 13 height 11
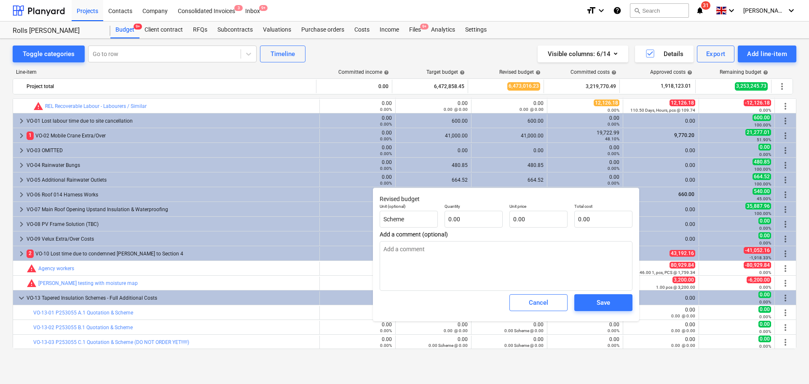
type textarea "x"
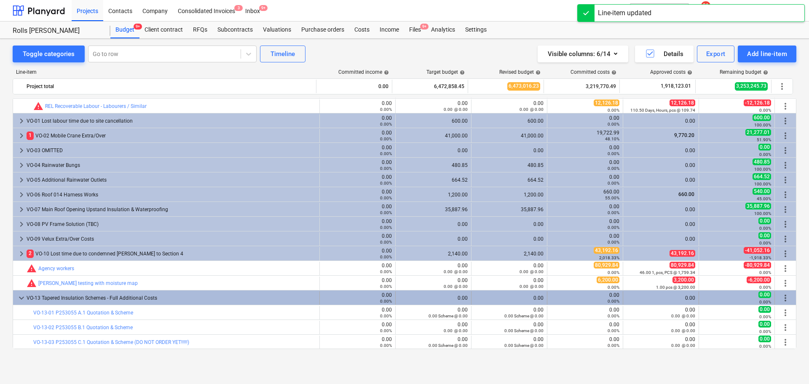
click at [784, 298] on span "more_vert" at bounding box center [786, 298] width 10 height 10
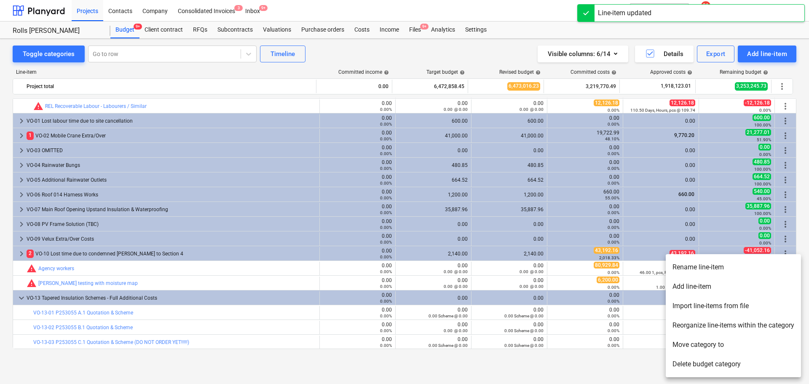
click at [727, 285] on li "Add line-item" at bounding box center [733, 286] width 135 height 19
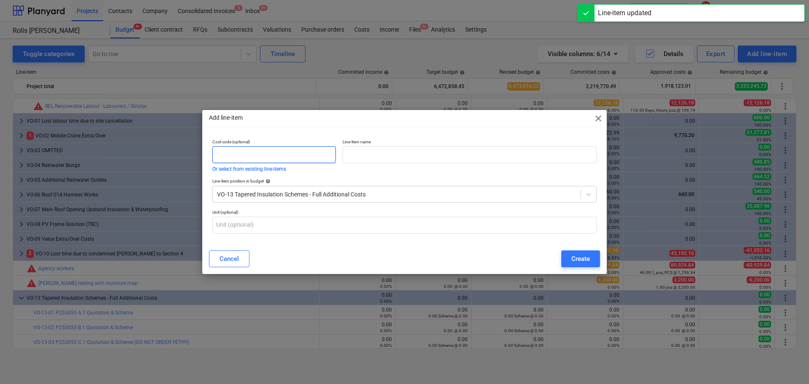
click at [263, 161] on input "text" at bounding box center [274, 154] width 124 height 17
type input "VO-13-04"
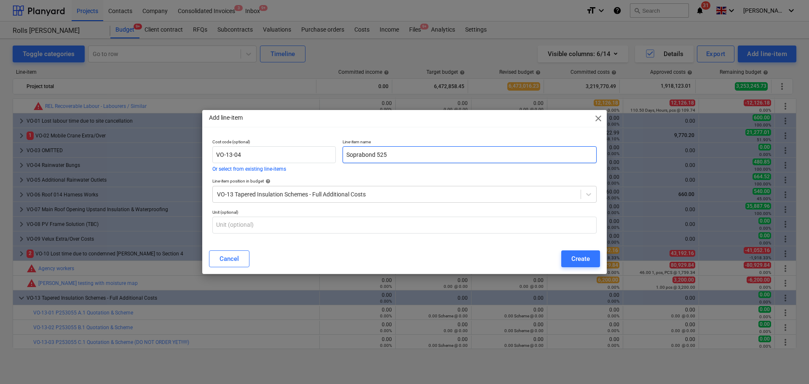
type input "Soprabond 525"
click at [324, 124] on div "Add line-item close" at bounding box center [404, 118] width 405 height 17
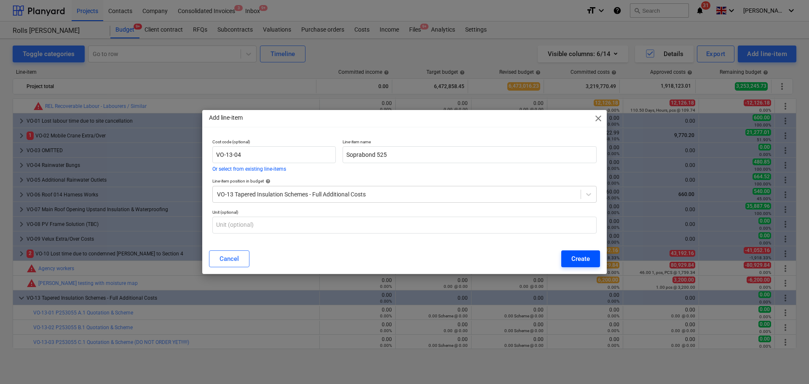
click at [584, 262] on div "Create" at bounding box center [581, 258] width 19 height 11
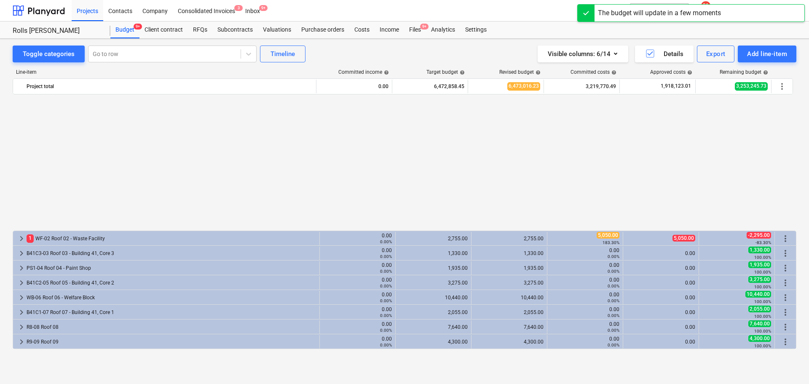
scroll to position [442, 0]
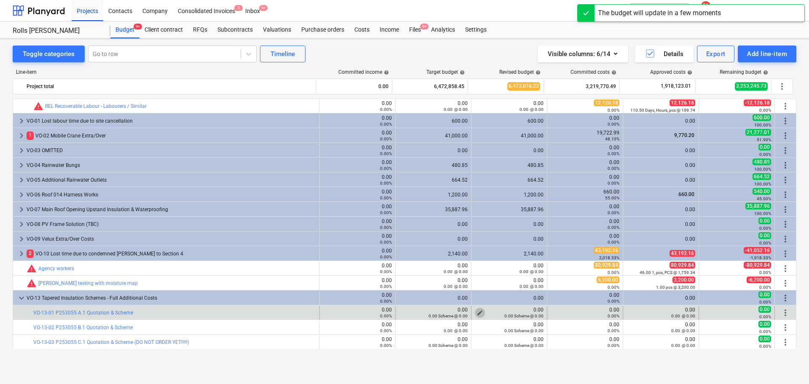
click at [477, 310] on span "edit" at bounding box center [480, 312] width 7 height 7
type textarea "x"
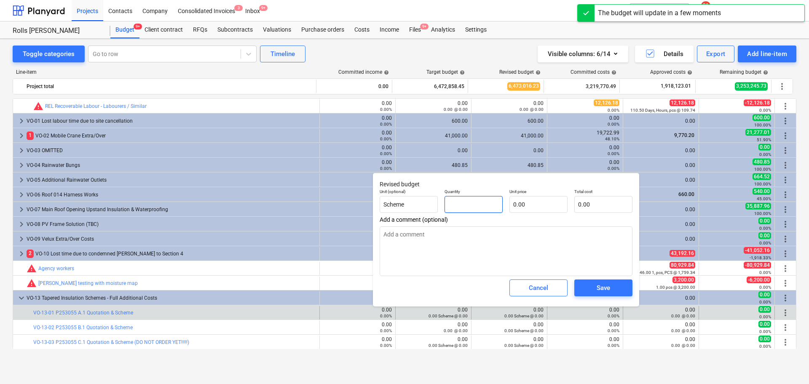
click at [479, 207] on input "text" at bounding box center [474, 204] width 58 height 17
type textarea "x"
type input "1"
type textarea "x"
type input "1.00"
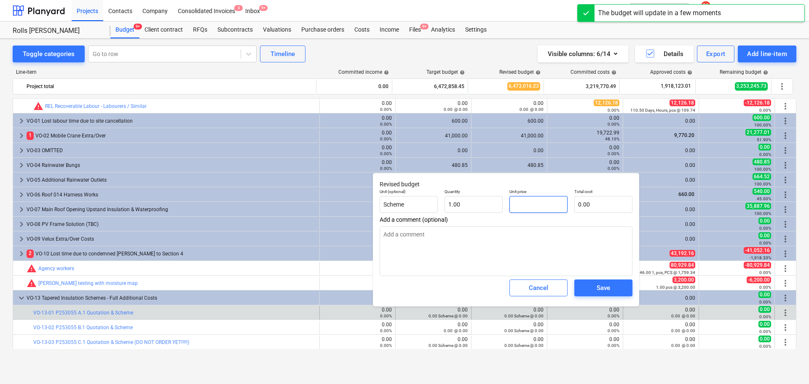
click at [546, 207] on input "text" at bounding box center [539, 204] width 58 height 17
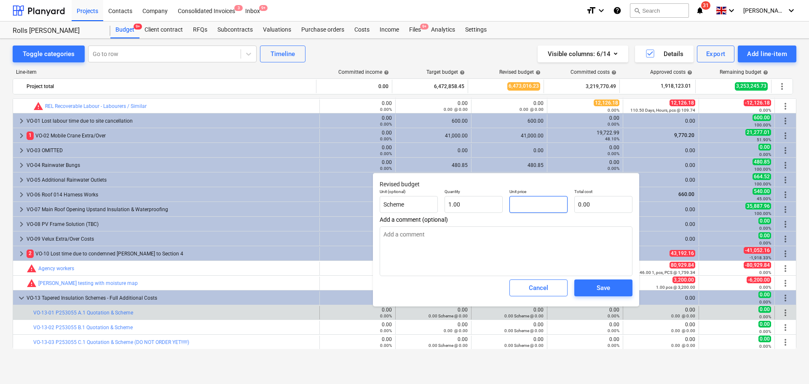
type textarea "x"
type input "1"
type input "1.00"
type textarea "x"
type input "16"
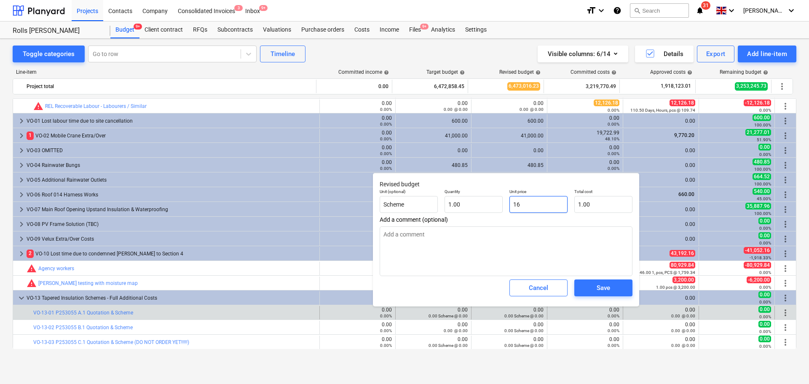
type input "16.00"
type textarea "x"
type input "161"
type input "161.00"
type textarea "x"
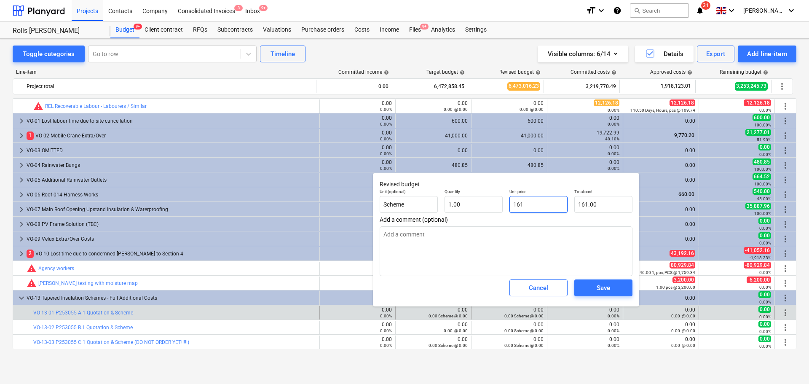
type input "1615"
type input "1,615.00"
type textarea "x"
type input "16155"
type input "16,155.00"
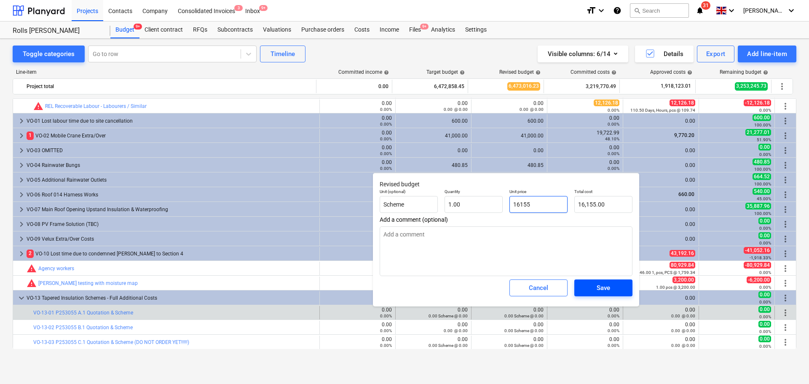
type input "16155"
type textarea "x"
type input "16,155.00"
click at [597, 291] on div "Save" at bounding box center [603, 287] width 13 height 11
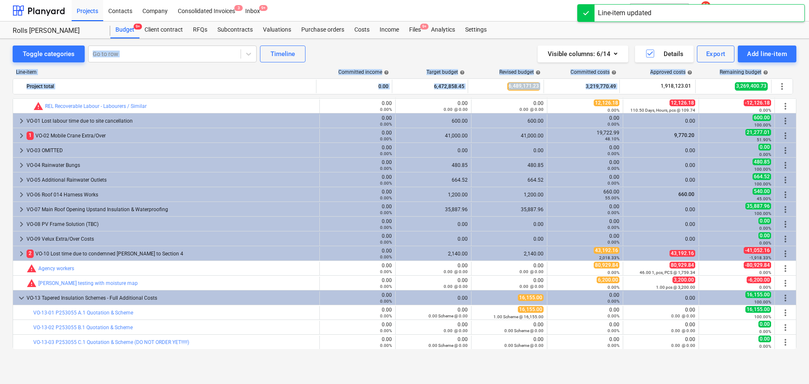
click at [617, 0] on html "Projects Contacts Company Consolidated Invoices 3 Inbox 9+ format_size keyboard…" at bounding box center [404, 192] width 809 height 384
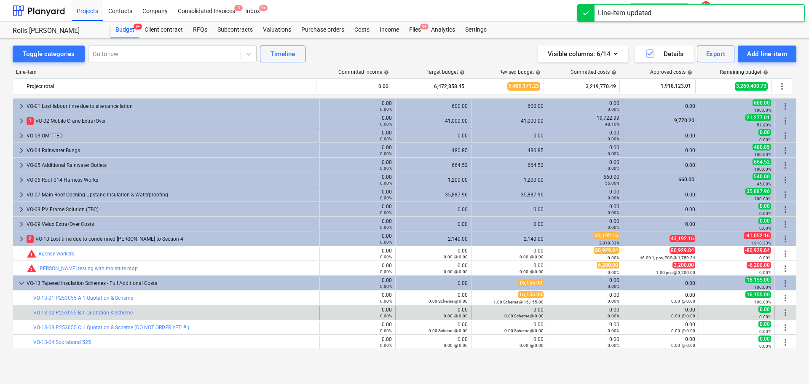
click at [508, 319] on div "edit 0.00 0.00 Scheme @ 0.00" at bounding box center [509, 312] width 69 height 13
click at [477, 311] on span "edit" at bounding box center [480, 312] width 7 height 7
type textarea "x"
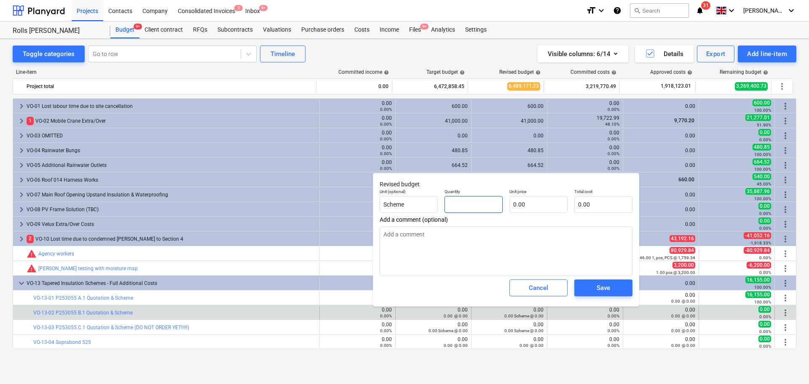
click at [472, 199] on input "text" at bounding box center [474, 204] width 58 height 17
type textarea "x"
type input "1"
type textarea "x"
type input "1.00"
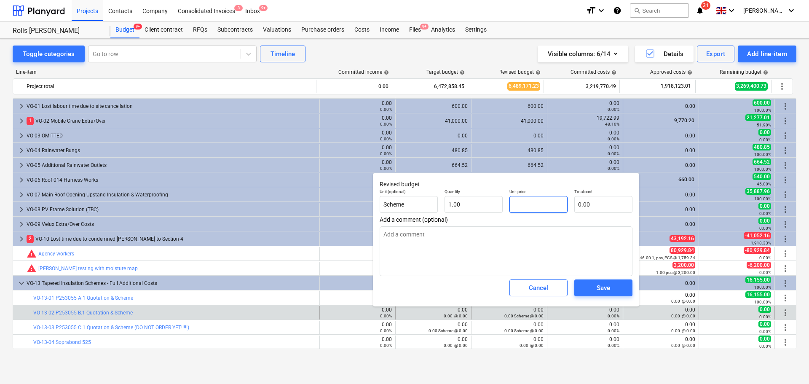
click at [532, 210] on input "text" at bounding box center [539, 204] width 58 height 17
type textarea "x"
type input "1"
type input "1.00"
type textarea "x"
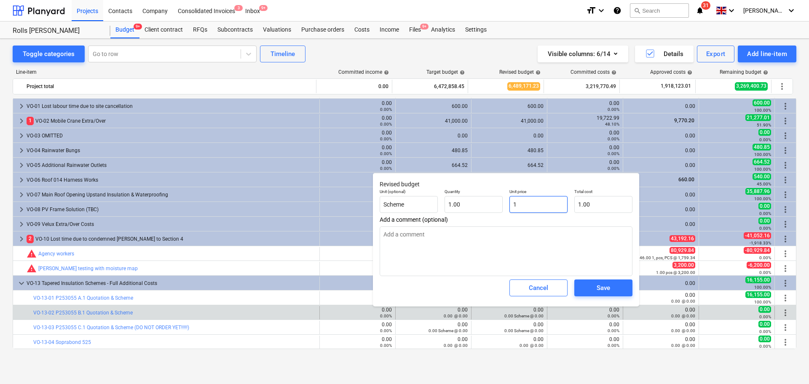
type input "11"
type input "11.00"
type textarea "x"
type input "118"
type input "118.00"
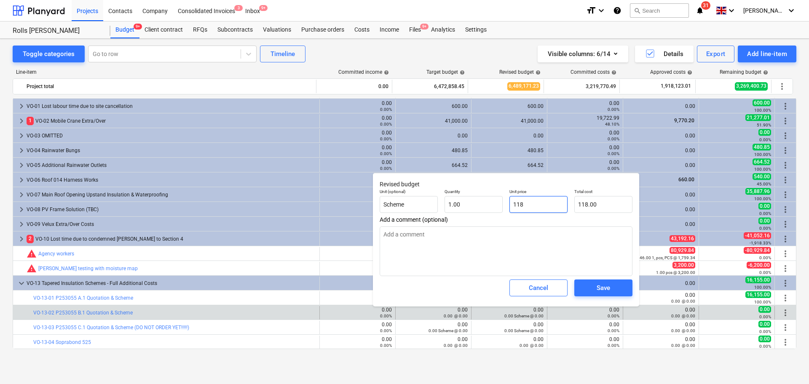
type textarea "x"
type input "1181"
type input "1,181.00"
type textarea "x"
type input "11819"
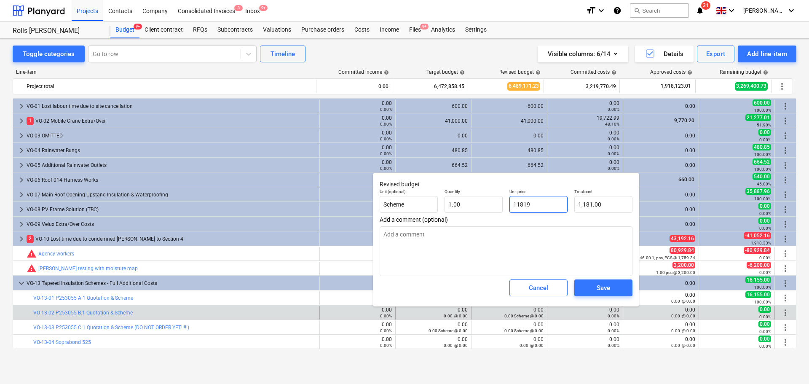
type input "11,819.00"
type textarea "x"
type input "118198"
type input "118,198.00"
type input "118198"
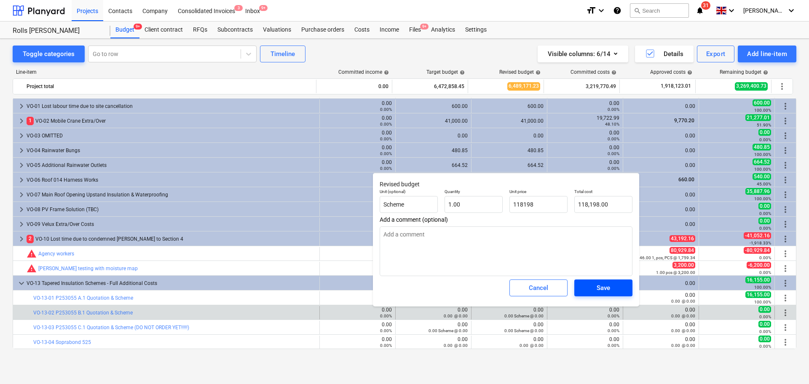
type textarea "x"
type input "118,198.00"
click at [597, 284] on div "Save" at bounding box center [603, 287] width 13 height 11
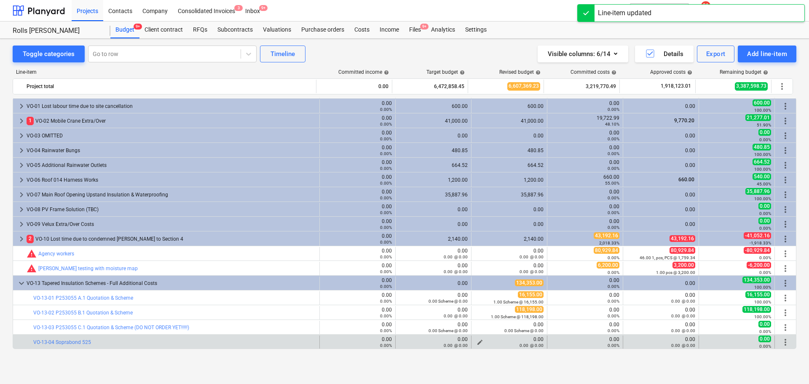
click at [477, 341] on span "edit" at bounding box center [480, 342] width 7 height 7
type textarea "x"
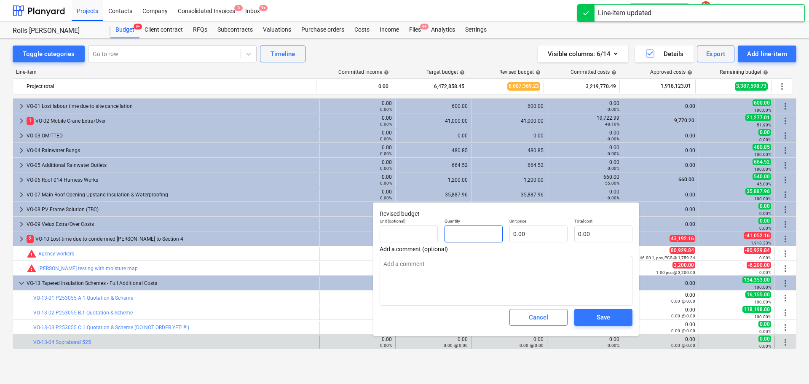
click at [481, 231] on input "text" at bounding box center [474, 234] width 58 height 17
type textarea "x"
type input "0.00"
click at [419, 235] on input "text" at bounding box center [409, 234] width 58 height 17
type textarea "x"
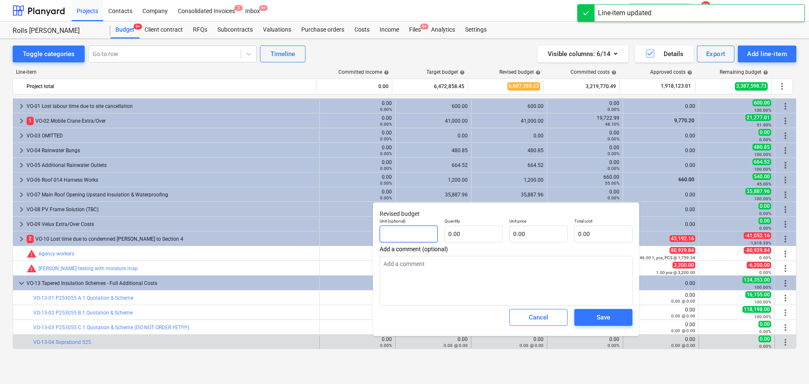
type input "T"
type textarea "x"
type input "Ti"
type textarea "x"
type input "Tin"
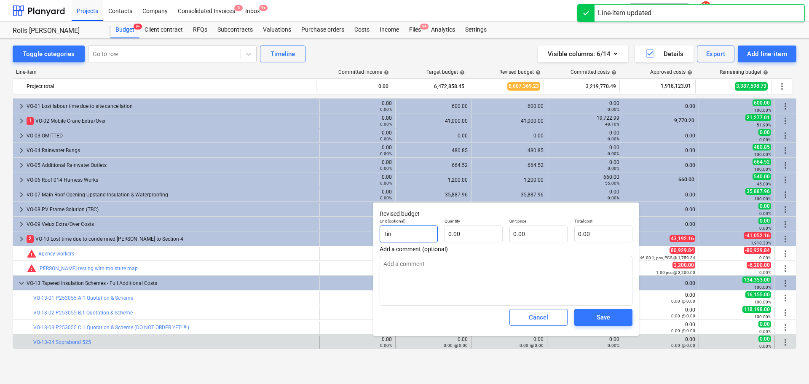
type textarea "x"
type input "Tins"
type textarea "x"
type input "0.00"
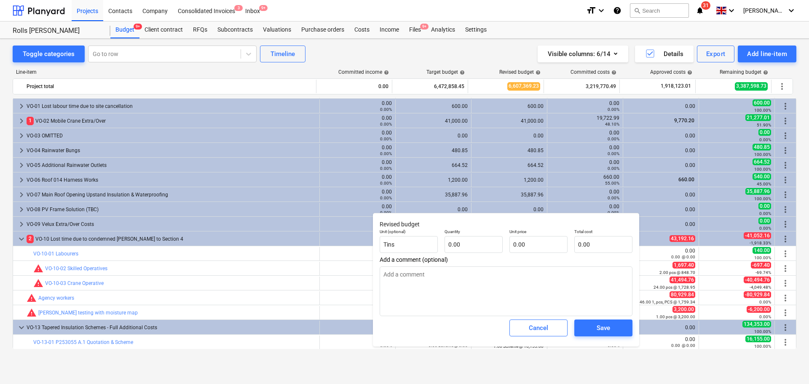
type textarea "x"
click at [468, 246] on input "text" at bounding box center [474, 244] width 58 height 17
type textarea "x"
type input "1"
type textarea "x"
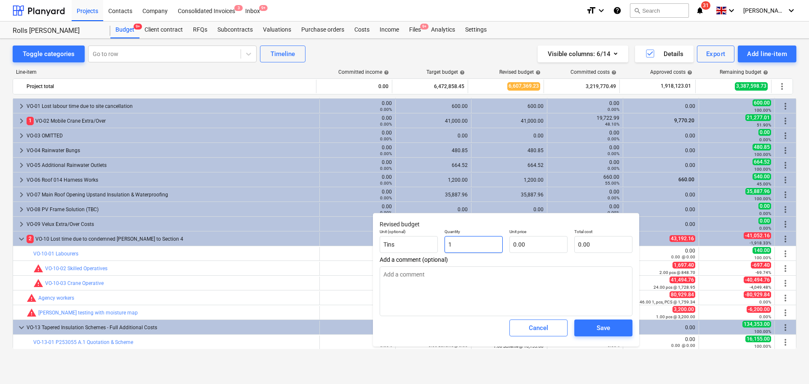
type input "15"
type textarea "x"
type input "150"
type textarea "x"
type input "150.00"
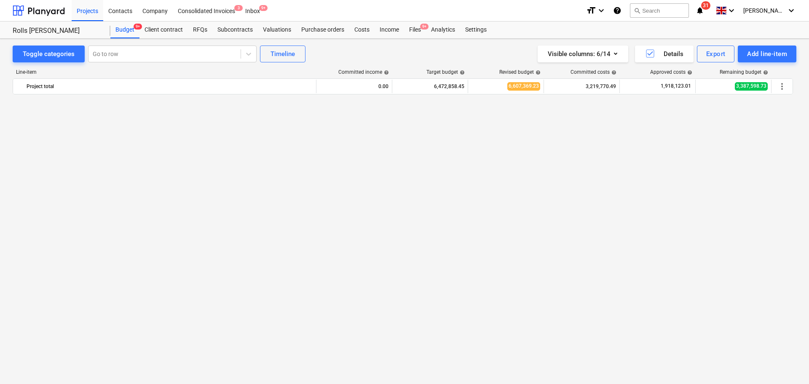
scroll to position [0, 0]
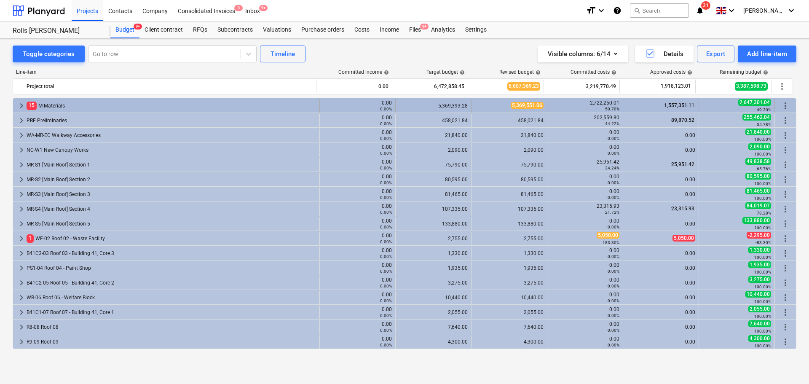
click at [93, 105] on div "15 M Materials" at bounding box center [172, 105] width 290 height 13
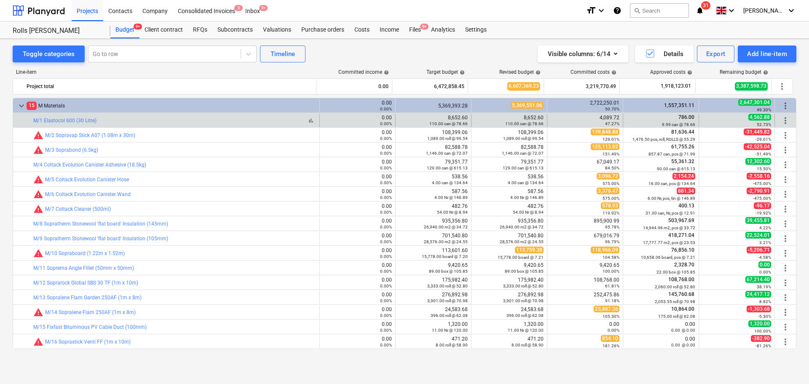
click at [167, 119] on div "bar_chart M/1 Elastocol 600 (30 Litre)" at bounding box center [174, 121] width 283 height 6
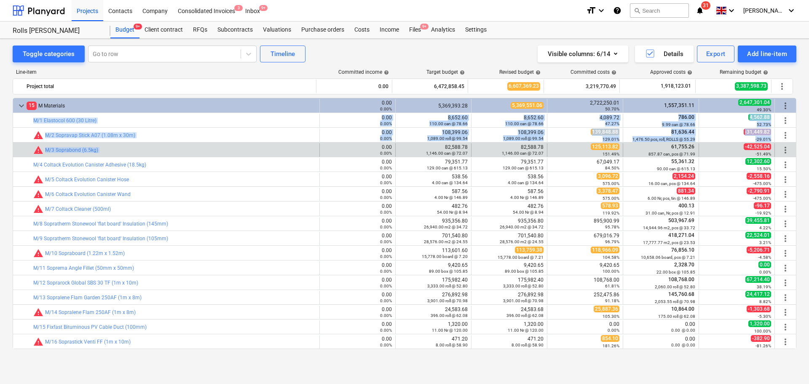
drag, startPoint x: 167, startPoint y: 119, endPoint x: 177, endPoint y: 143, distance: 26.3
click at [177, 143] on div "bar_chart warning M/3 Soprabond (6.5kg)" at bounding box center [174, 149] width 283 height 13
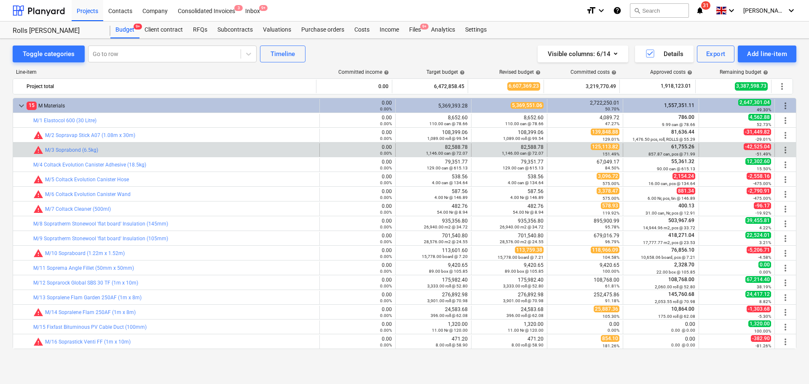
click at [177, 143] on div "bar_chart warning M/3 Soprabond (6.5kg)" at bounding box center [174, 149] width 283 height 13
drag, startPoint x: 177, startPoint y: 143, endPoint x: 524, endPoint y: 145, distance: 347.4
click at [519, 142] on div "bar_chart warning M/3 Soprabond (6.5kg) 0.00 0.00% edit 82,588.78 1,146.00 can …" at bounding box center [404, 149] width 783 height 14
click at [521, 148] on div "82,588.78 1,146.00 can @ 72.07" at bounding box center [523, 150] width 42 height 12
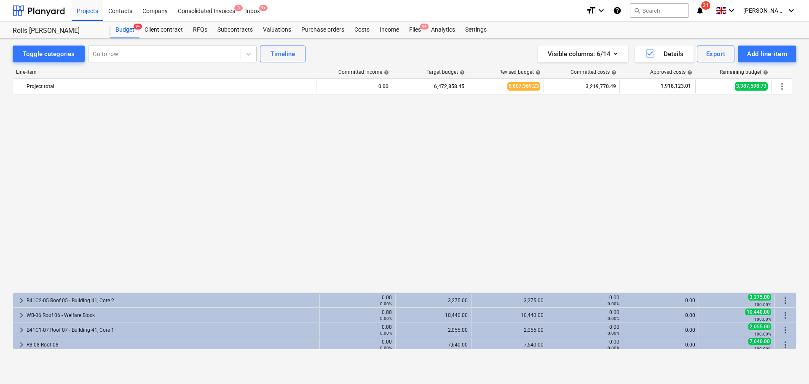
type textarea "x"
type input "150.00"
type input "0.00"
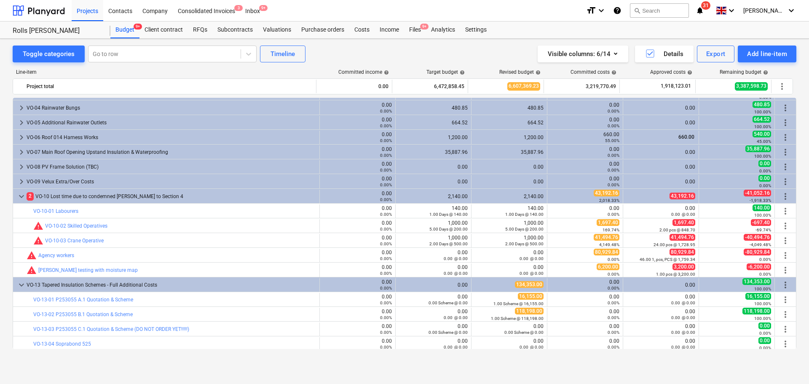
scroll to position [1224, 0]
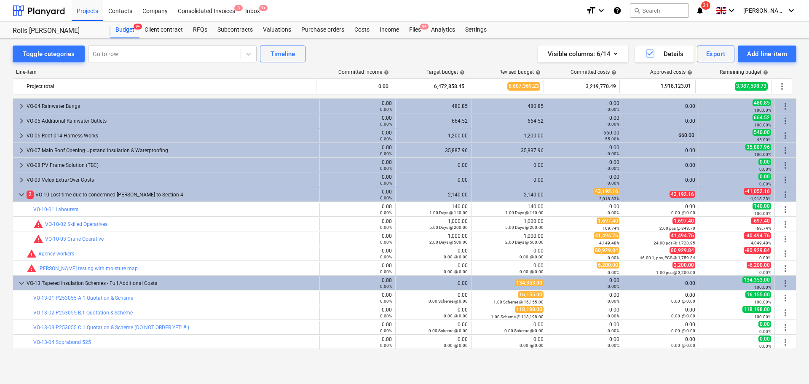
type textarea "x"
type input "150.00"
type input "0.00"
type textarea "x"
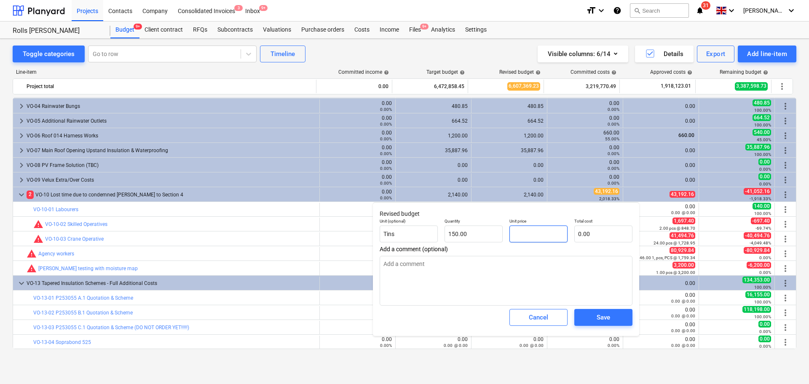
click at [528, 232] on input "text" at bounding box center [539, 234] width 58 height 17
type textarea "x"
type input "7"
type input "1,050.00"
type textarea "x"
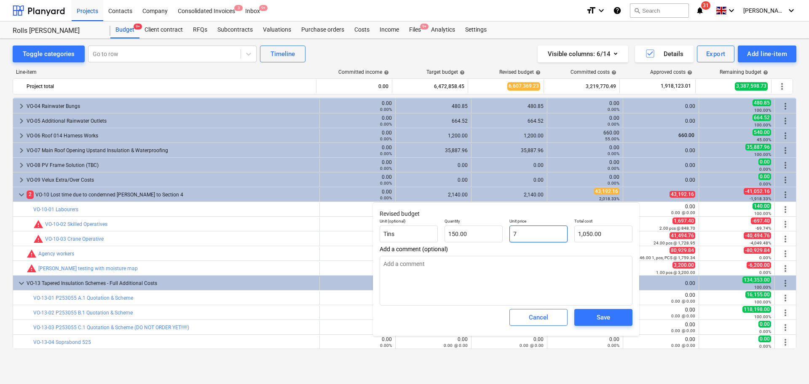
type input "72"
type input "10,800.00"
type textarea "x"
type input "72."
type textarea "x"
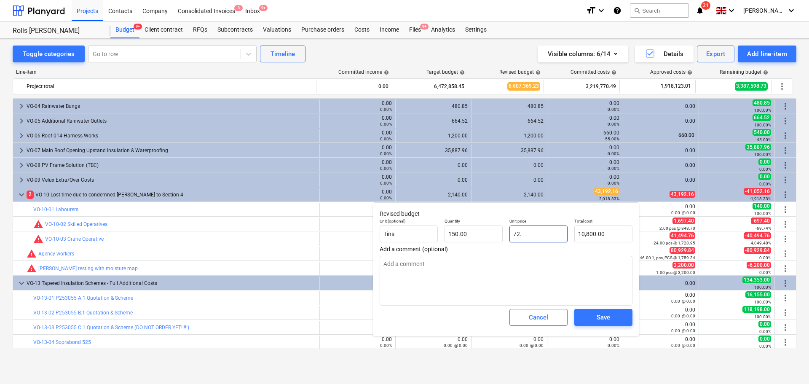
type input "72.0"
type textarea "x"
type input "72.07"
type input "10,810.50"
click at [600, 317] on div "Save" at bounding box center [603, 317] width 13 height 11
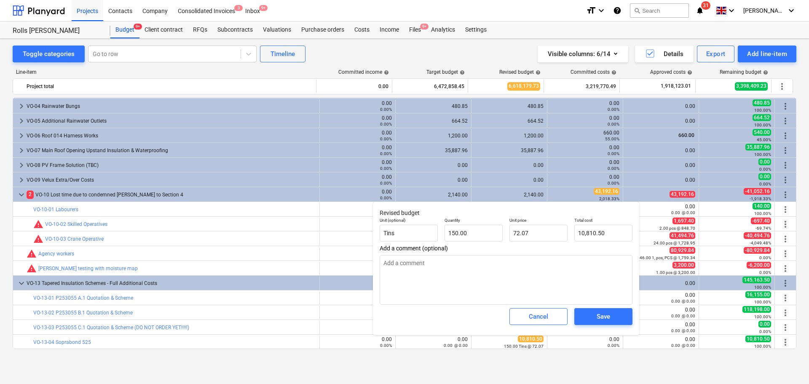
type textarea "x"
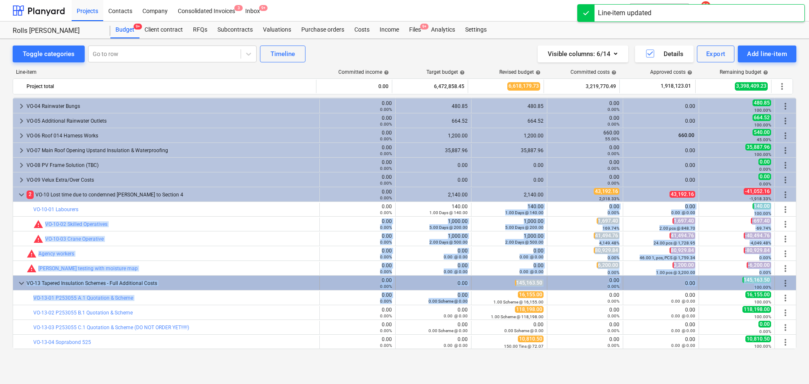
drag, startPoint x: 516, startPoint y: 208, endPoint x: 513, endPoint y: 289, distance: 80.6
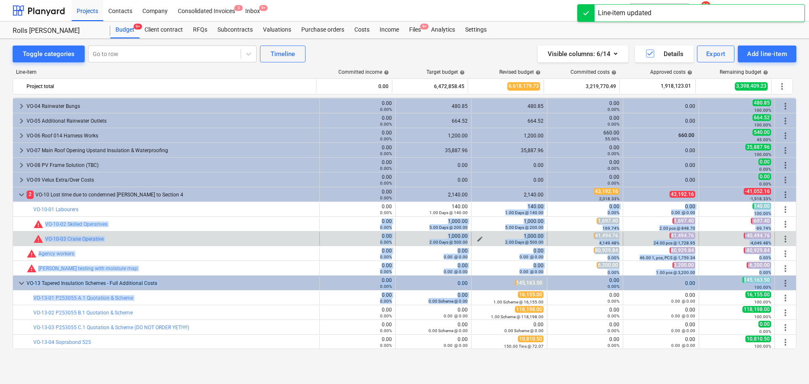
click at [511, 243] on small "2.00 Days @ 500.00" at bounding box center [524, 242] width 38 height 5
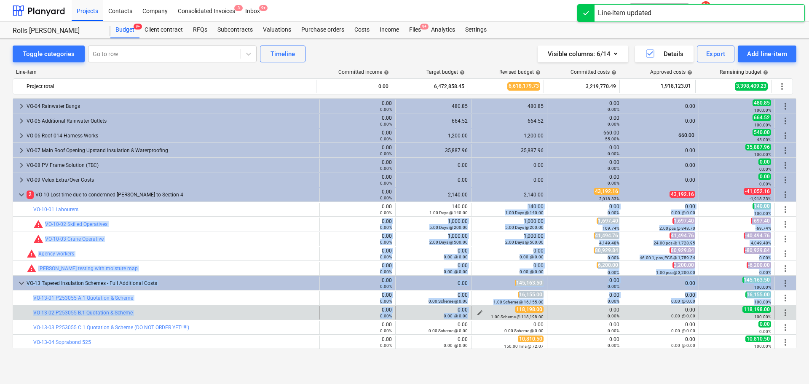
drag, startPoint x: 518, startPoint y: 203, endPoint x: 513, endPoint y: 312, distance: 109.7
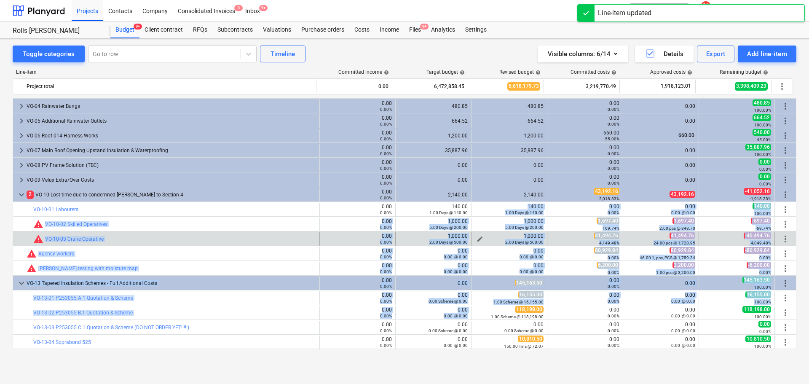
click at [521, 236] on div "1,000.00 2.00 Days @ 500.00" at bounding box center [509, 239] width 69 height 12
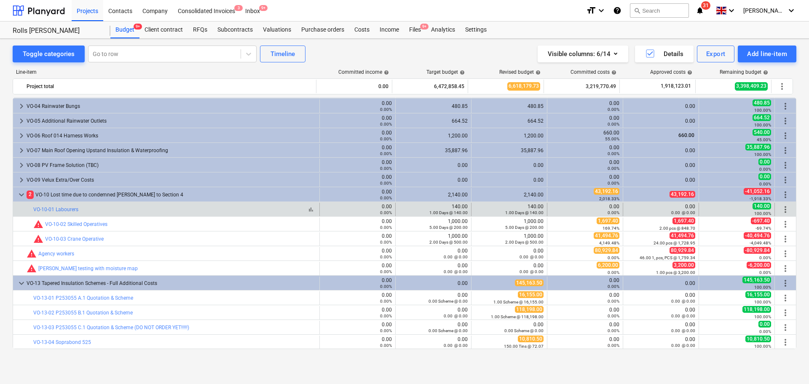
click at [173, 212] on div "bar_chart VO-10-01 Labourers" at bounding box center [174, 210] width 283 height 6
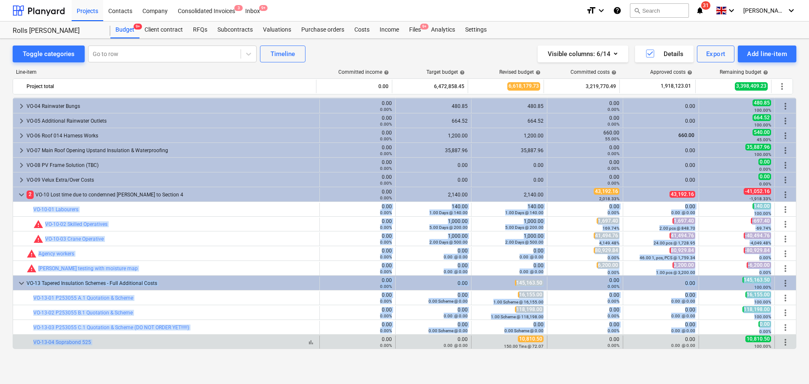
drag, startPoint x: 173, startPoint y: 212, endPoint x: 224, endPoint y: 345, distance: 142.4
click at [224, 345] on div "bar_chart VO-13-04 Soprabond 525" at bounding box center [174, 342] width 283 height 6
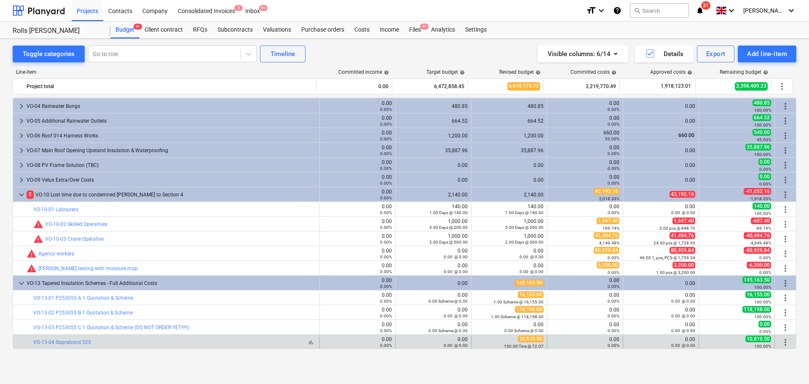
click at [224, 345] on div "bar_chart VO-13-04 Soprabond 525" at bounding box center [174, 342] width 283 height 6
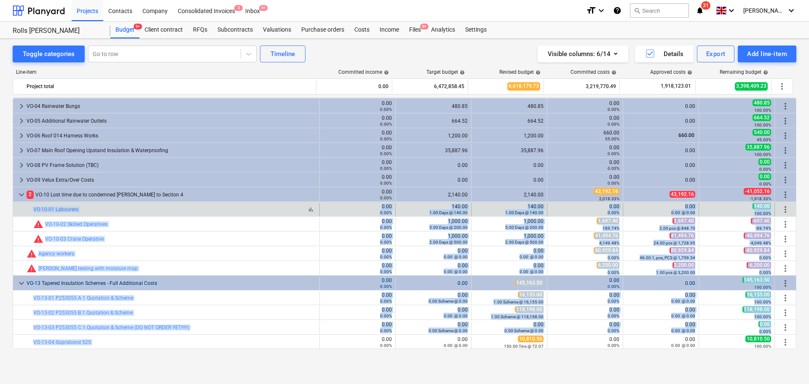
drag, startPoint x: 224, startPoint y: 345, endPoint x: 201, endPoint y: 208, distance: 138.5
click at [201, 208] on div "bar_chart VO-10-01 Labourers" at bounding box center [174, 210] width 283 height 6
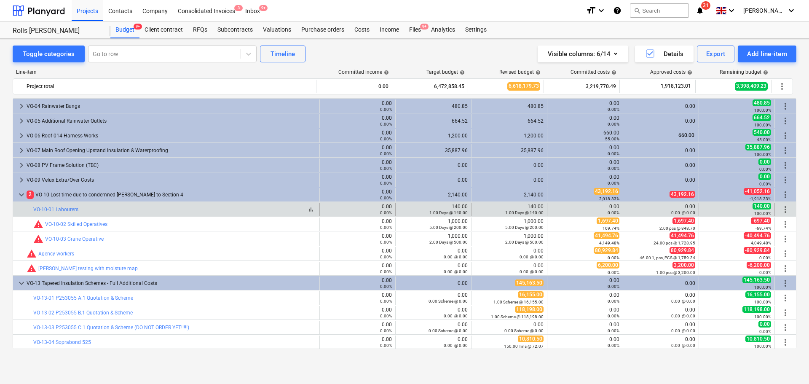
click at [201, 208] on div "bar_chart VO-10-01 Labourers" at bounding box center [174, 210] width 283 height 6
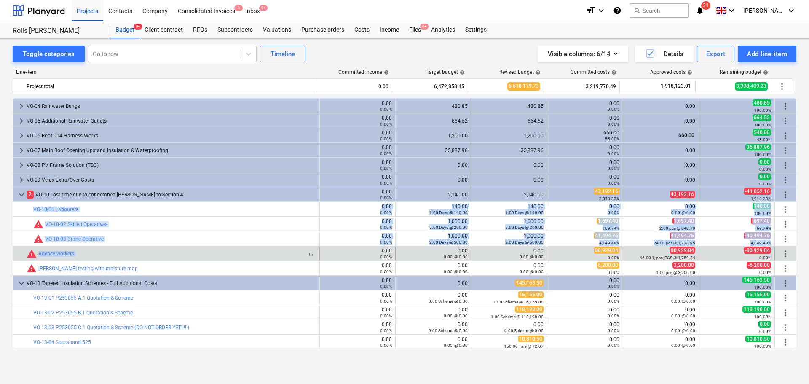
drag, startPoint x: 201, startPoint y: 208, endPoint x: 204, endPoint y: 254, distance: 46.1
click at [204, 254] on div "bar_chart warning Agency workers" at bounding box center [172, 254] width 290 height 10
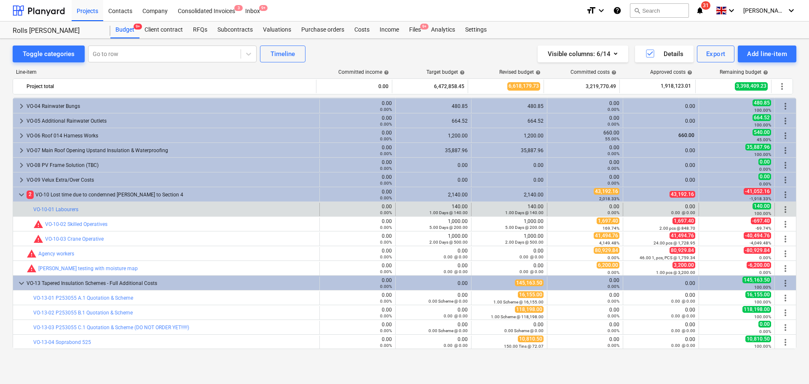
click at [180, 214] on div "bar_chart VO-10-01 Labourers" at bounding box center [174, 209] width 283 height 13
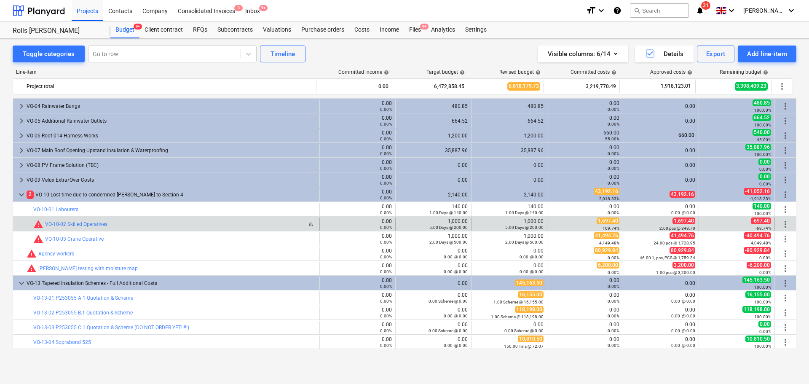
click at [180, 226] on div "bar_chart warning VO-10-02 Skilled Operatives" at bounding box center [174, 224] width 283 height 10
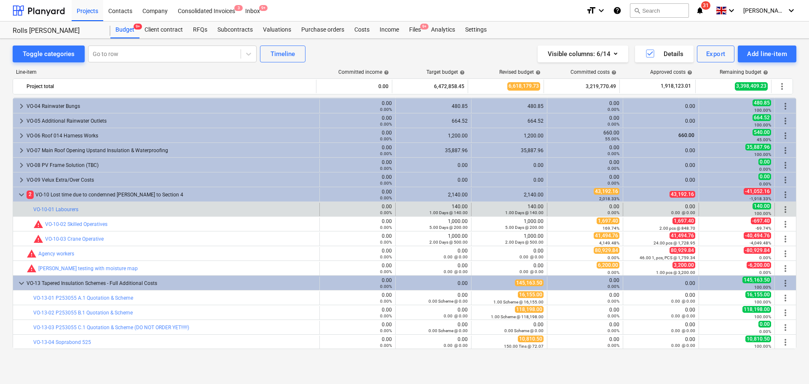
click at [190, 212] on div "bar_chart VO-10-01 Labourers" at bounding box center [174, 209] width 283 height 13
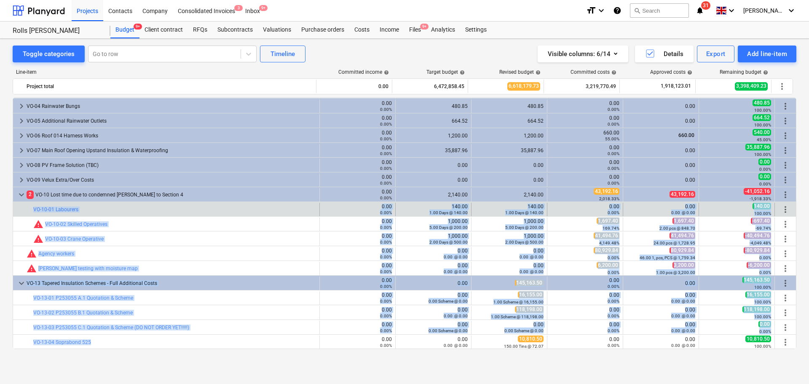
drag, startPoint x: 199, startPoint y: 344, endPoint x: 22, endPoint y: 208, distance: 223.1
click at [22, 208] on div at bounding box center [19, 209] width 7 height 13
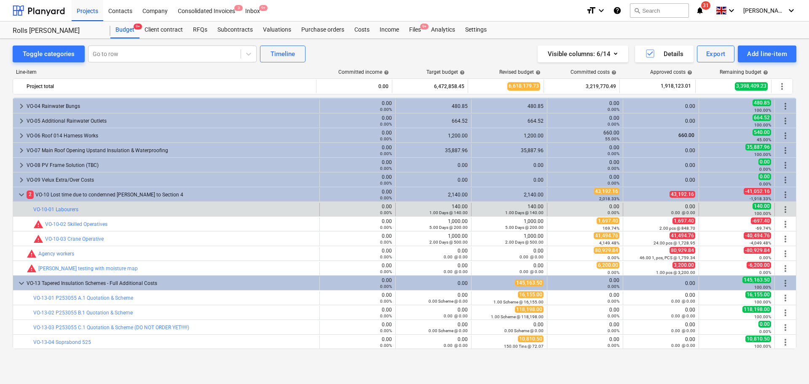
click at [22, 208] on div at bounding box center [19, 209] width 7 height 13
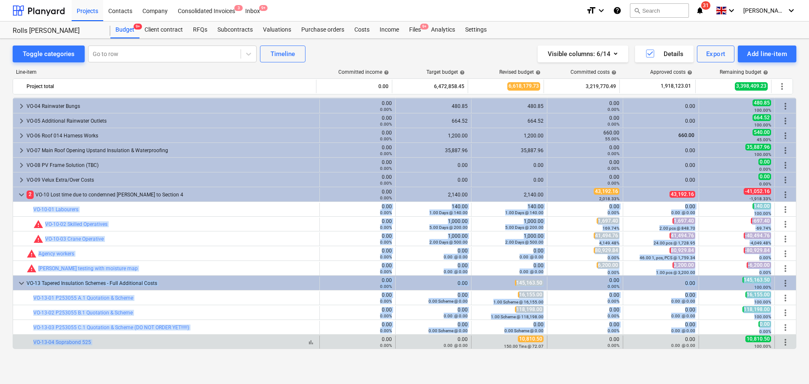
drag, startPoint x: 22, startPoint y: 208, endPoint x: 191, endPoint y: 341, distance: 214.0
click at [191, 341] on div "bar_chart VO-13-04 Soprabond 525" at bounding box center [174, 342] width 283 height 6
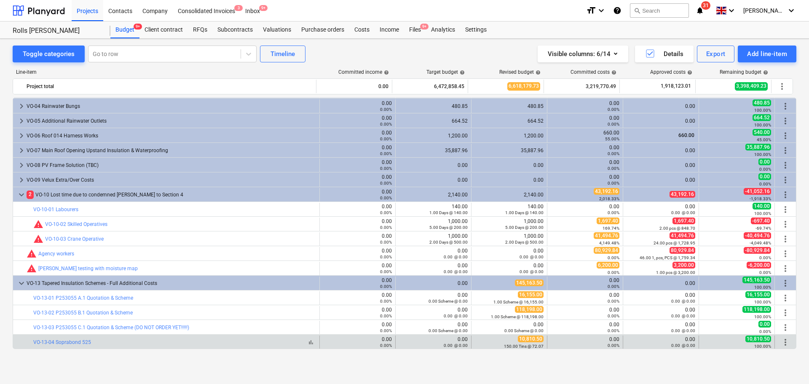
click at [191, 341] on div "bar_chart VO-13-04 Soprabond 525" at bounding box center [174, 342] width 283 height 6
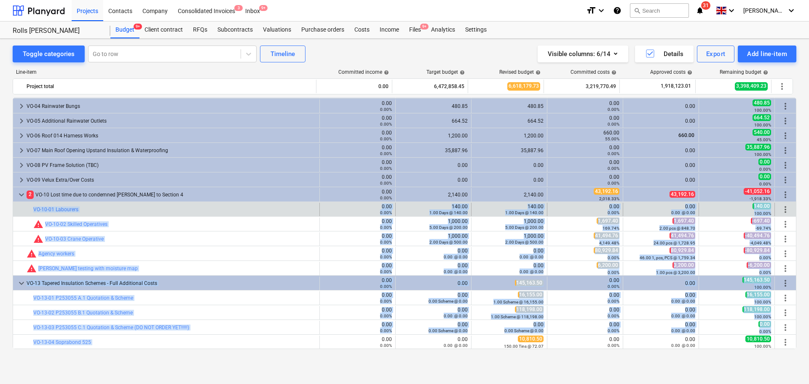
drag, startPoint x: 191, startPoint y: 341, endPoint x: 24, endPoint y: 205, distance: 214.9
click at [24, 205] on div at bounding box center [28, 209] width 10 height 13
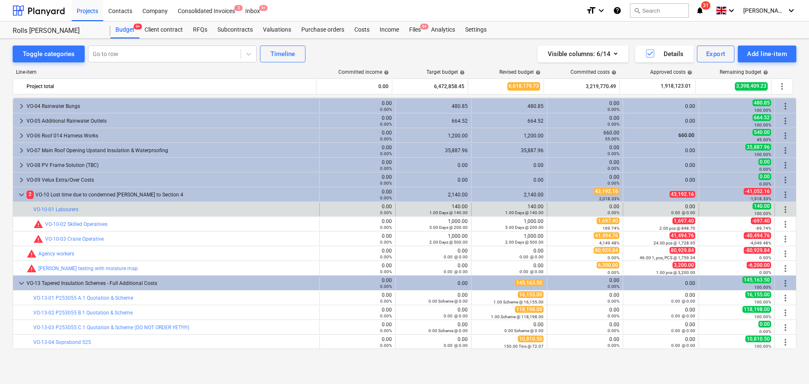
click at [24, 205] on div at bounding box center [28, 209] width 10 height 13
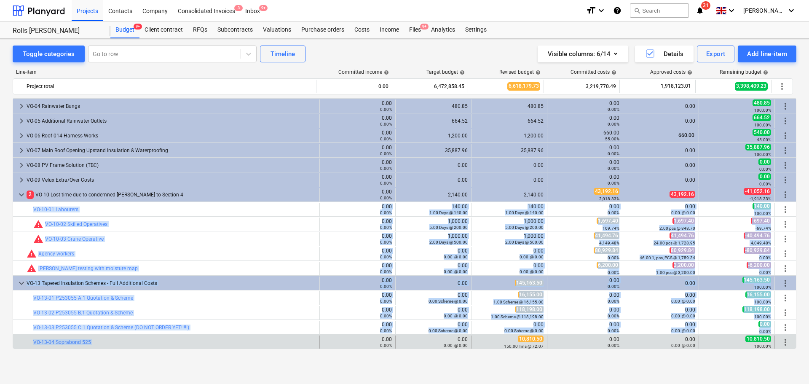
drag, startPoint x: 24, startPoint y: 205, endPoint x: 242, endPoint y: 338, distance: 254.9
click at [242, 338] on div "bar_chart VO-13-04 Soprabond 525" at bounding box center [174, 342] width 283 height 13
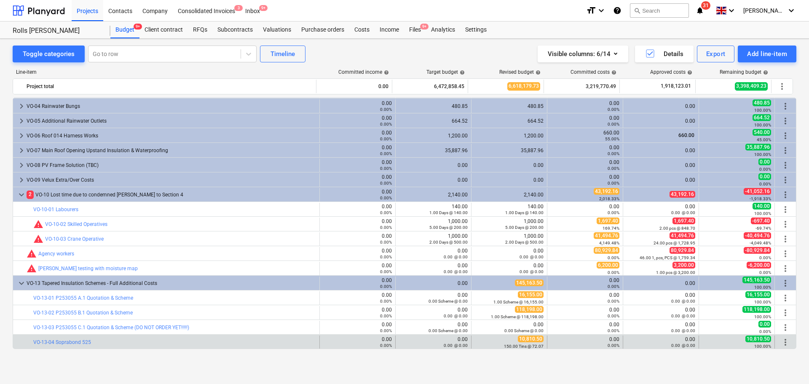
click at [242, 338] on div "bar_chart VO-13-04 Soprabond 525" at bounding box center [174, 342] width 283 height 13
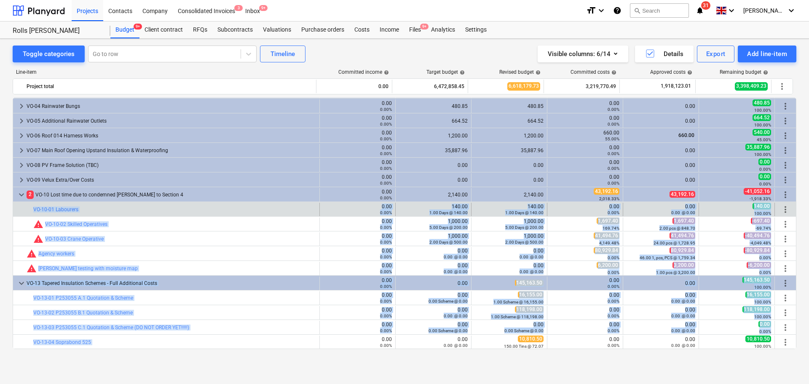
drag, startPoint x: 242, startPoint y: 338, endPoint x: 24, endPoint y: 210, distance: 253.0
click at [24, 210] on div at bounding box center [28, 209] width 10 height 13
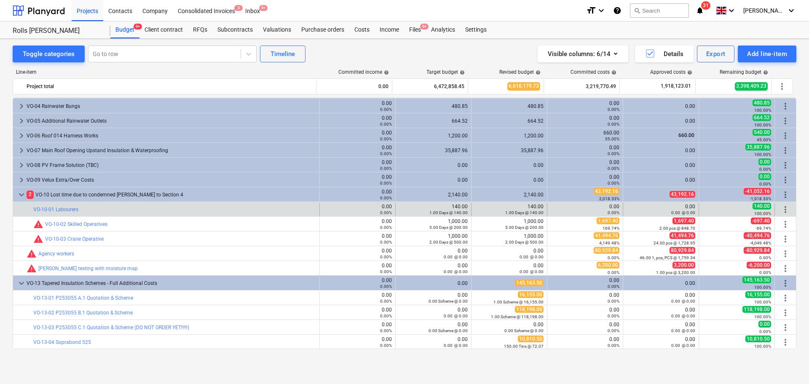
click at [24, 210] on div at bounding box center [28, 209] width 10 height 13
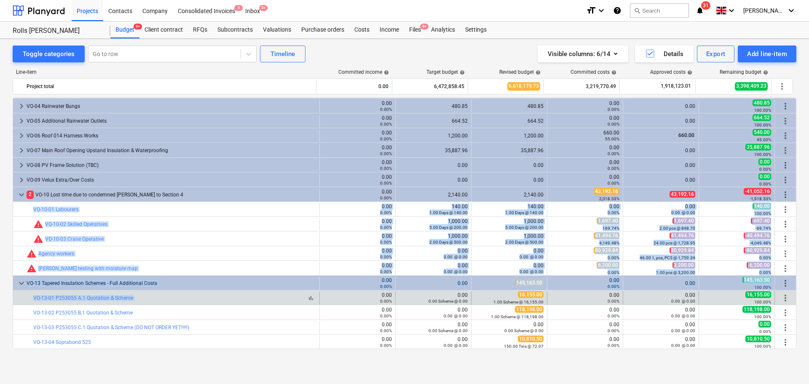
drag, startPoint x: 24, startPoint y: 210, endPoint x: 214, endPoint y: 300, distance: 210.1
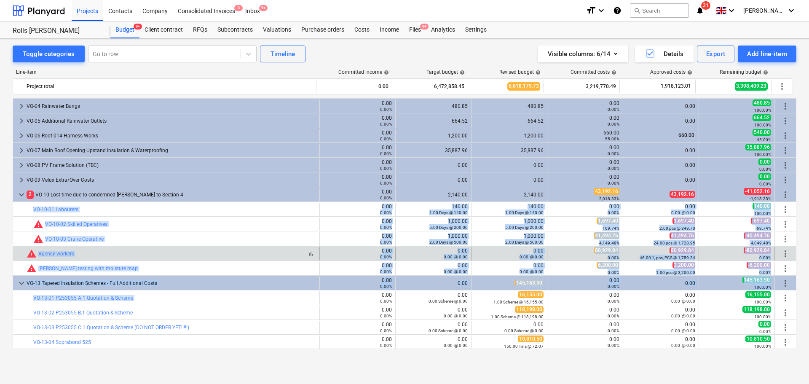
click at [228, 250] on div "bar_chart warning Agency workers" at bounding box center [172, 254] width 290 height 10
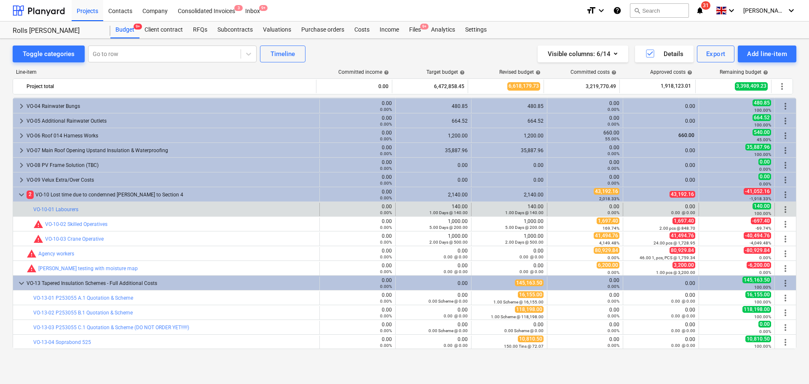
click at [220, 212] on div "bar_chart VO-10-01 Labourers" at bounding box center [174, 209] width 283 height 13
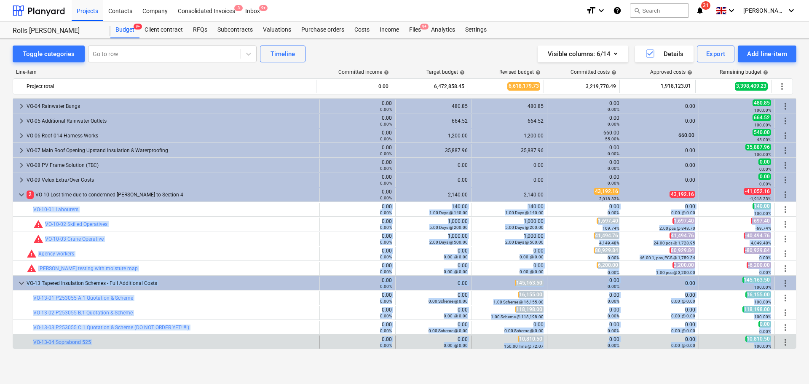
drag, startPoint x: 220, startPoint y: 212, endPoint x: 748, endPoint y: 346, distance: 544.3
click at [751, 344] on div "100.00%" at bounding box center [737, 346] width 69 height 6
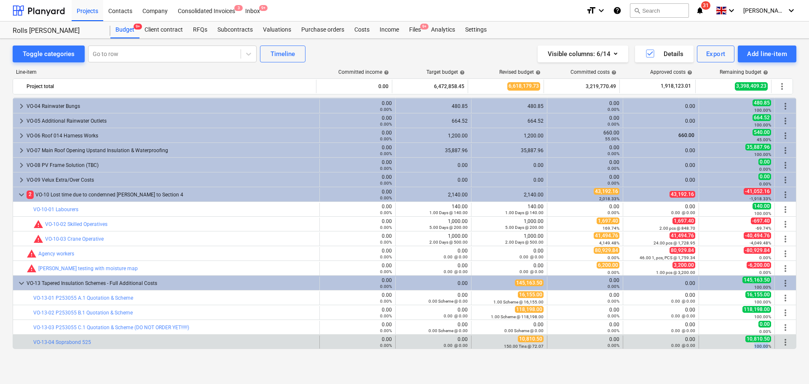
click at [751, 343] on div "100.00%" at bounding box center [737, 346] width 69 height 6
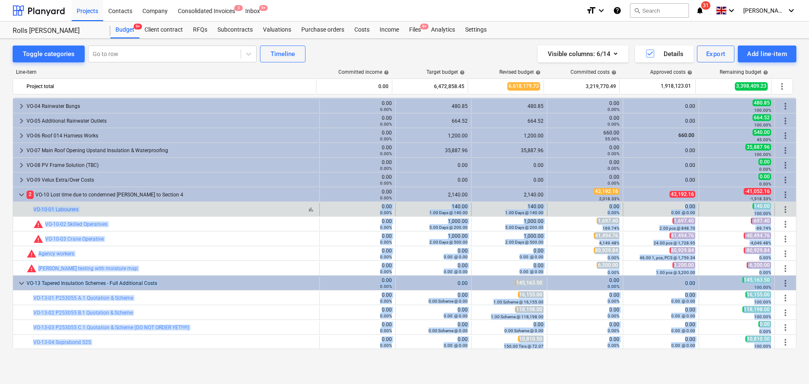
drag, startPoint x: 751, startPoint y: 343, endPoint x: 262, endPoint y: 207, distance: 507.9
click at [262, 207] on div "bar_chart VO-10-01 Labourers" at bounding box center [174, 210] width 283 height 6
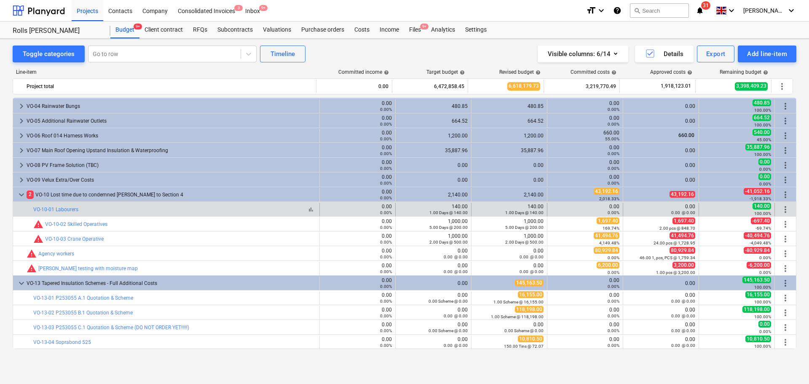
click at [262, 207] on div "bar_chart VO-10-01 Labourers" at bounding box center [174, 210] width 283 height 6
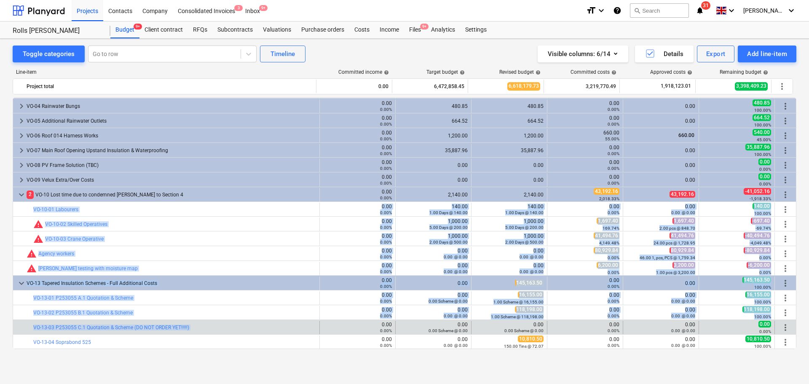
drag, startPoint x: 262, startPoint y: 207, endPoint x: 257, endPoint y: 330, distance: 123.6
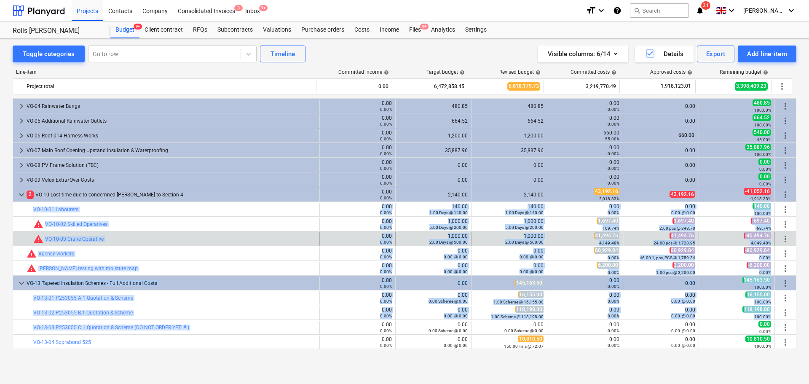
click at [241, 244] on div "bar_chart warning VO-10-03 Crane Operative" at bounding box center [174, 238] width 283 height 13
